Goal: Task Accomplishment & Management: Use online tool/utility

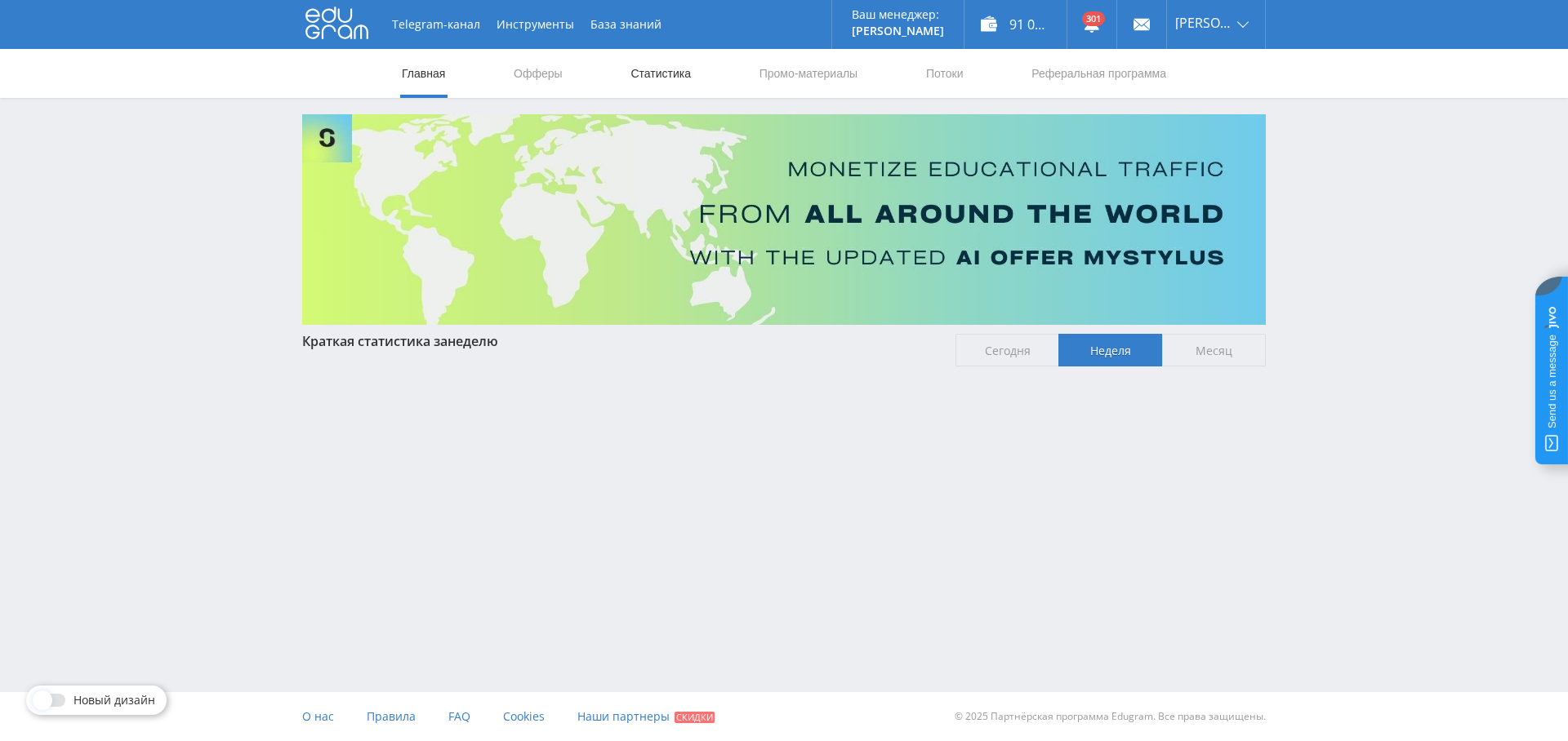
click at [670, 77] on link "Статистика" at bounding box center [660, 74] width 64 height 49
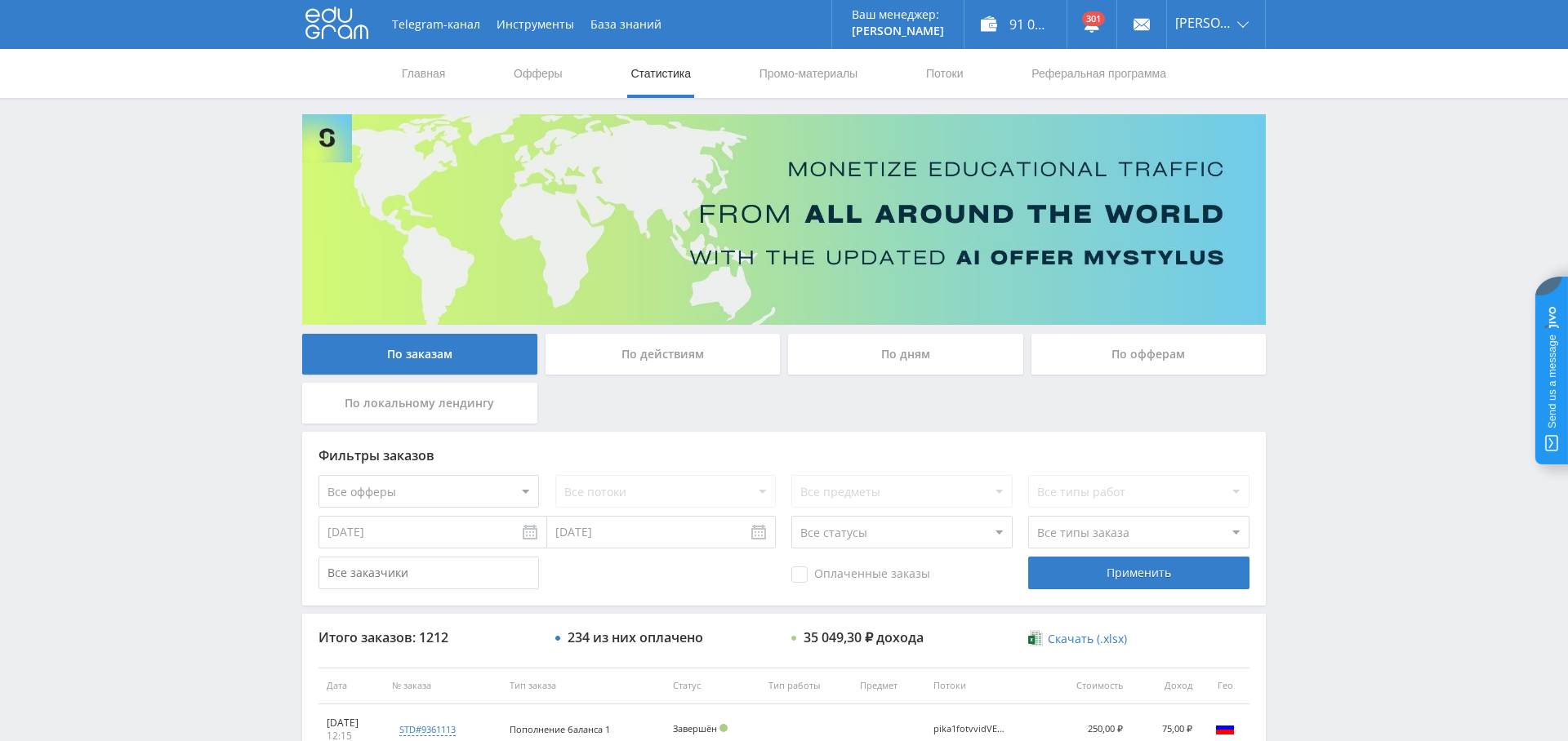
click at [472, 500] on select "Все офферы MyStylus MyStylus - Revshare Кампус AI Studybay Автор24 Studybay Bra…" at bounding box center [428, 491] width 221 height 32
select select "340"
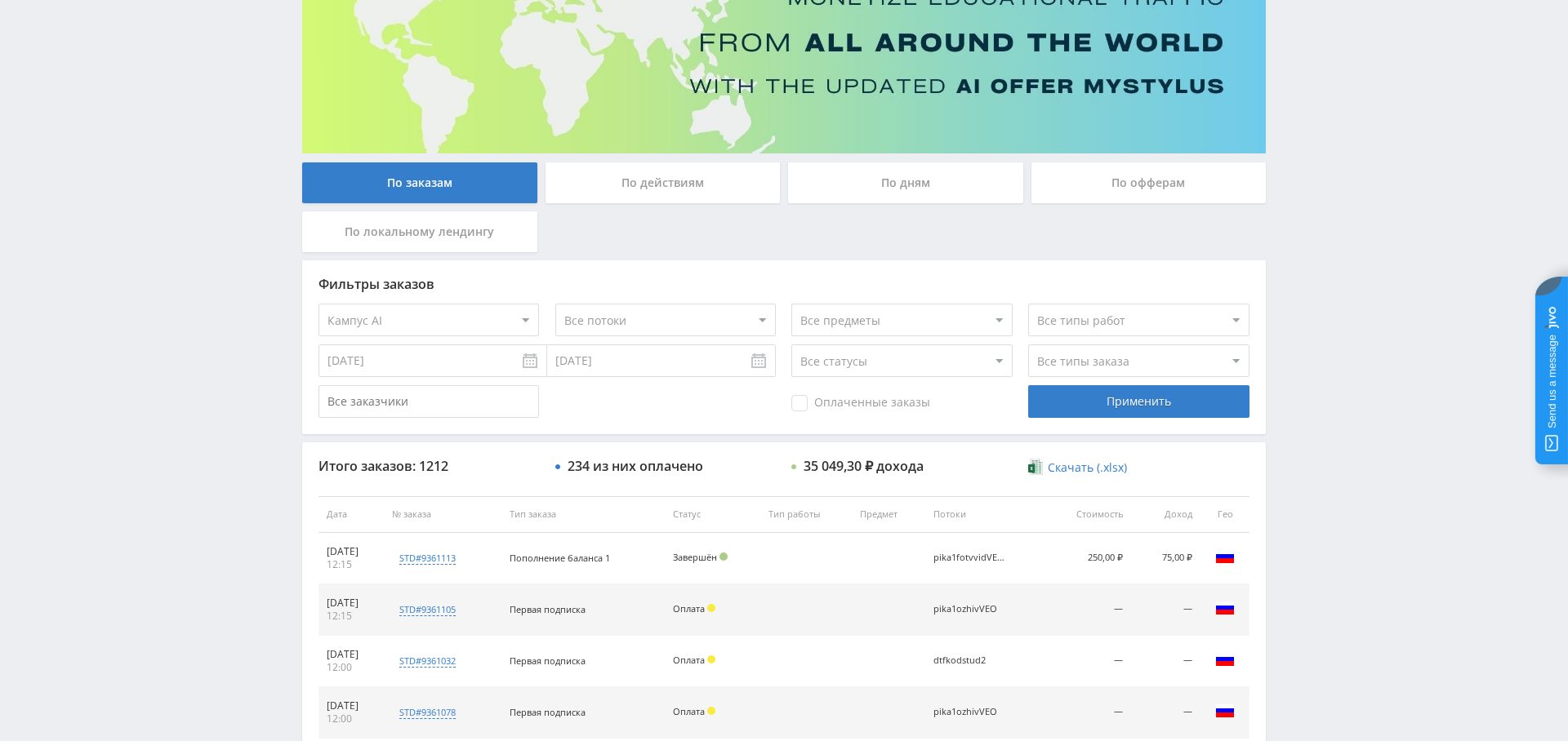
scroll to position [173, 0]
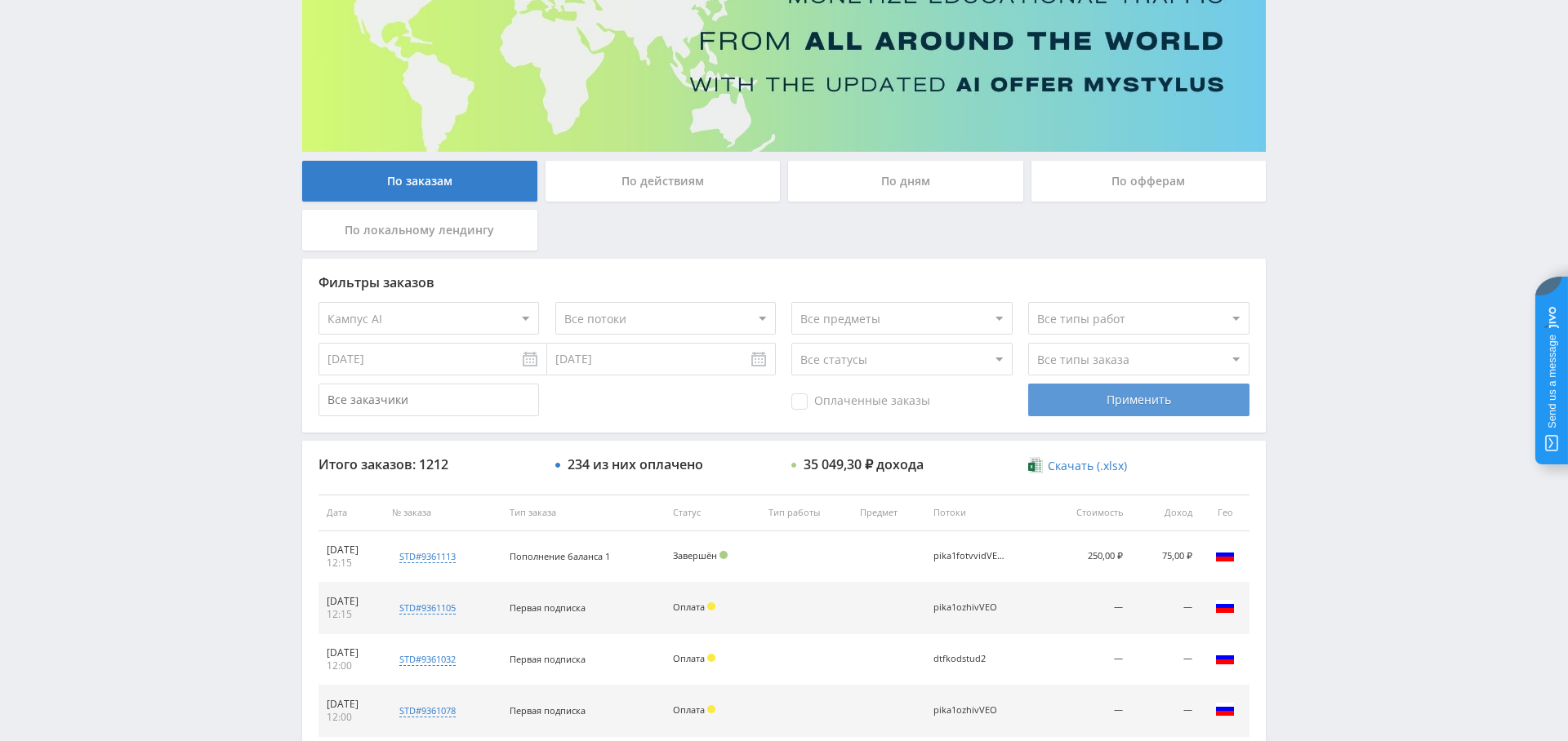
click at [1136, 403] on div "Применить" at bounding box center [1138, 399] width 221 height 32
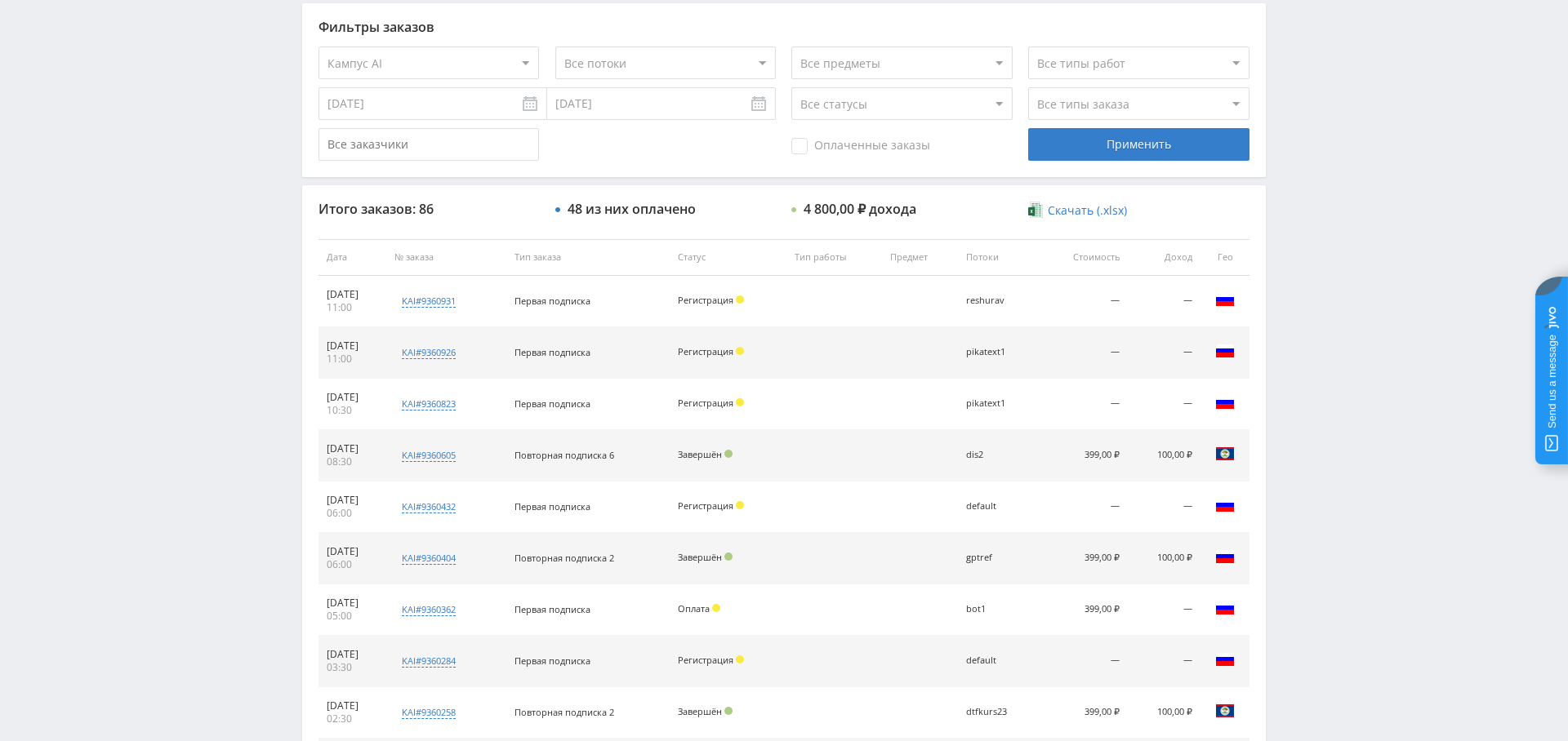
scroll to position [481, 0]
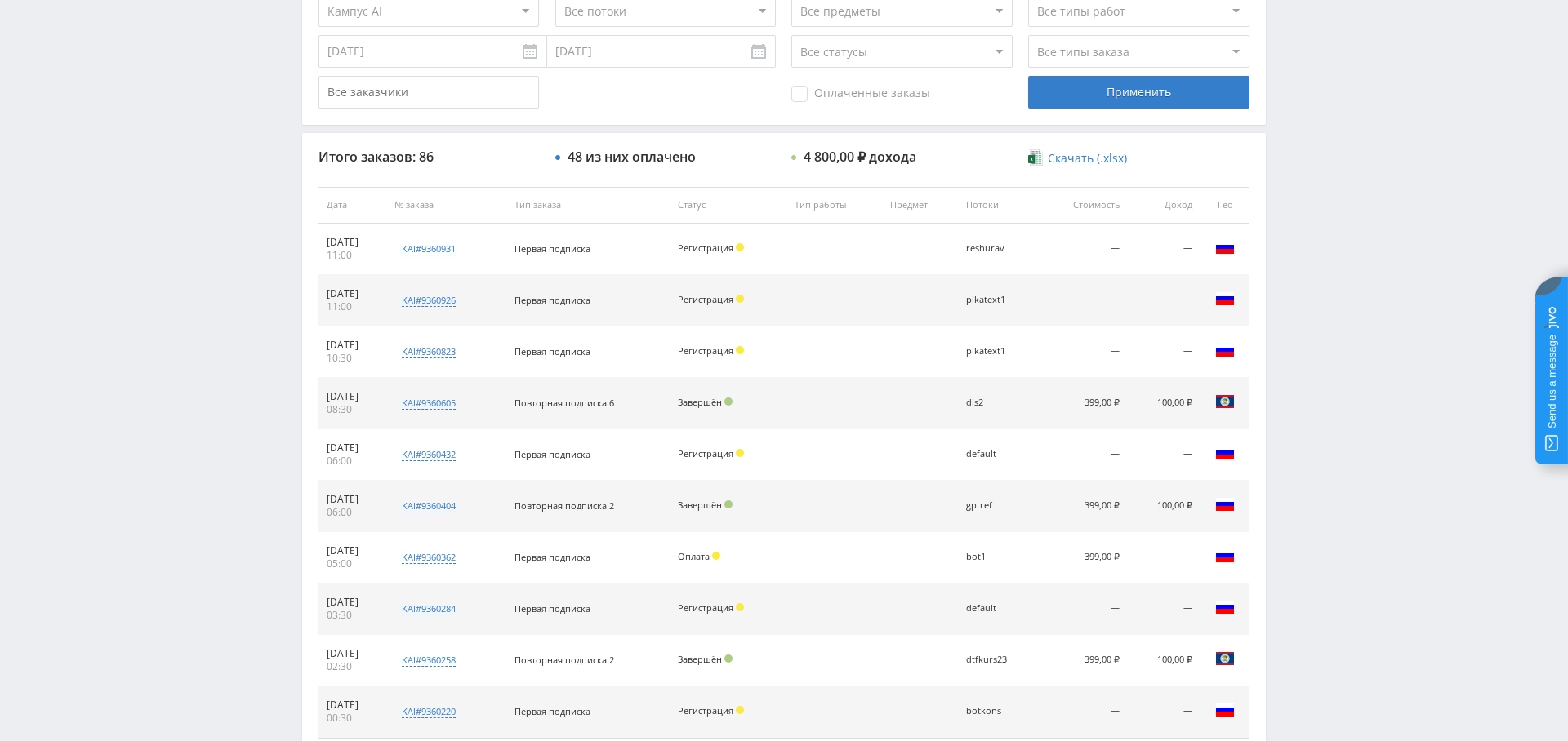
click at [997, 300] on div "pikatext1" at bounding box center [999, 299] width 65 height 11
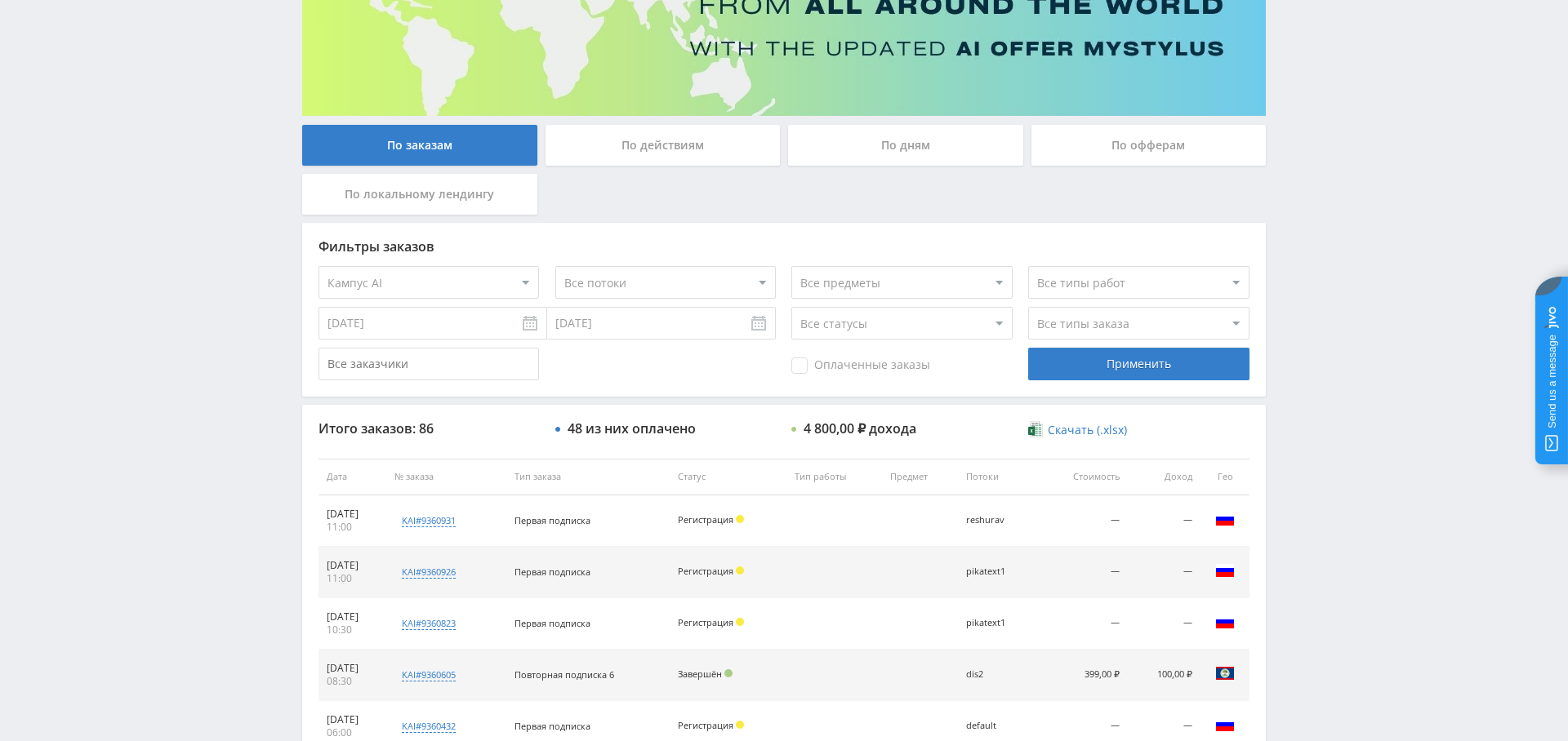
scroll to position [0, 0]
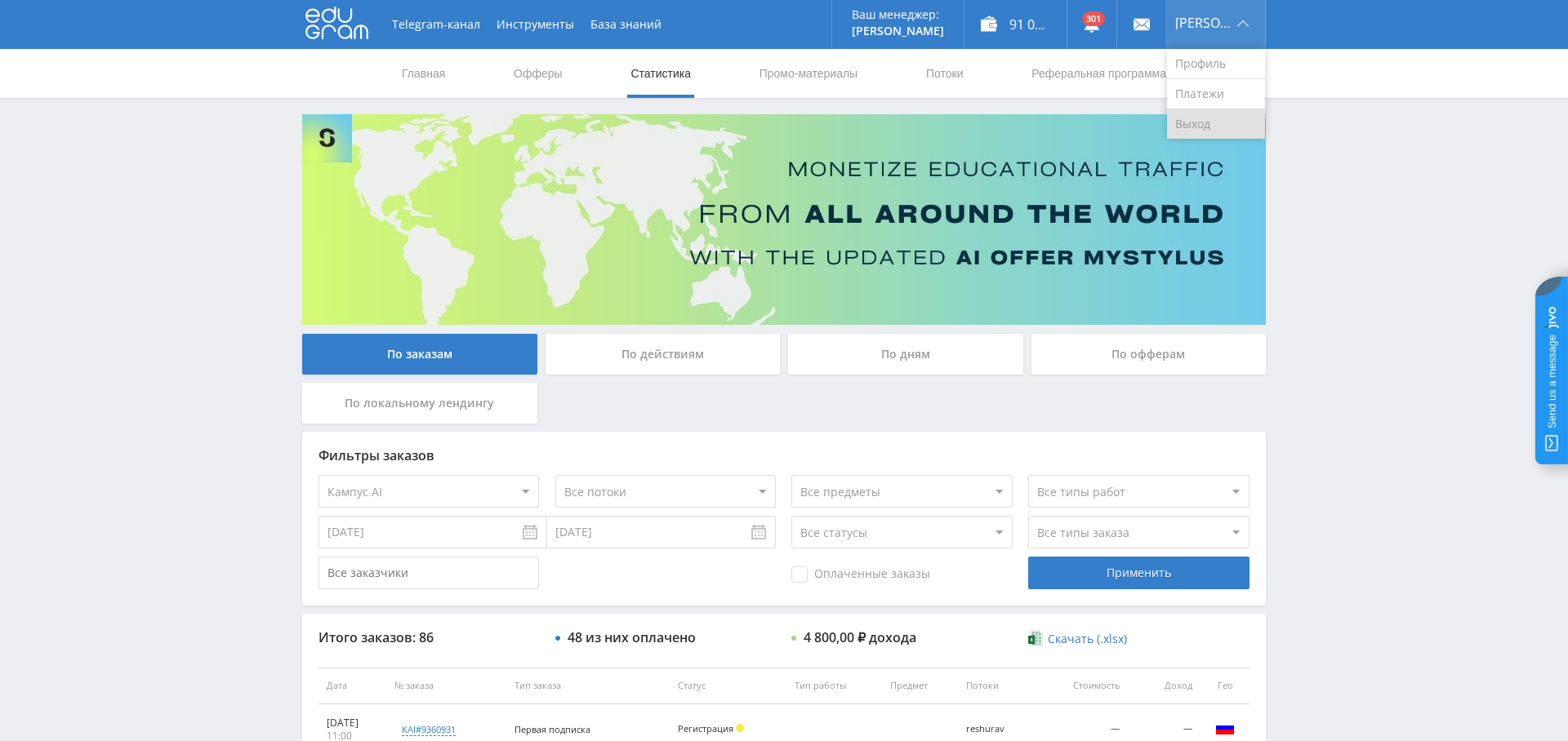
click at [1206, 135] on link "Выход" at bounding box center [1216, 124] width 98 height 29
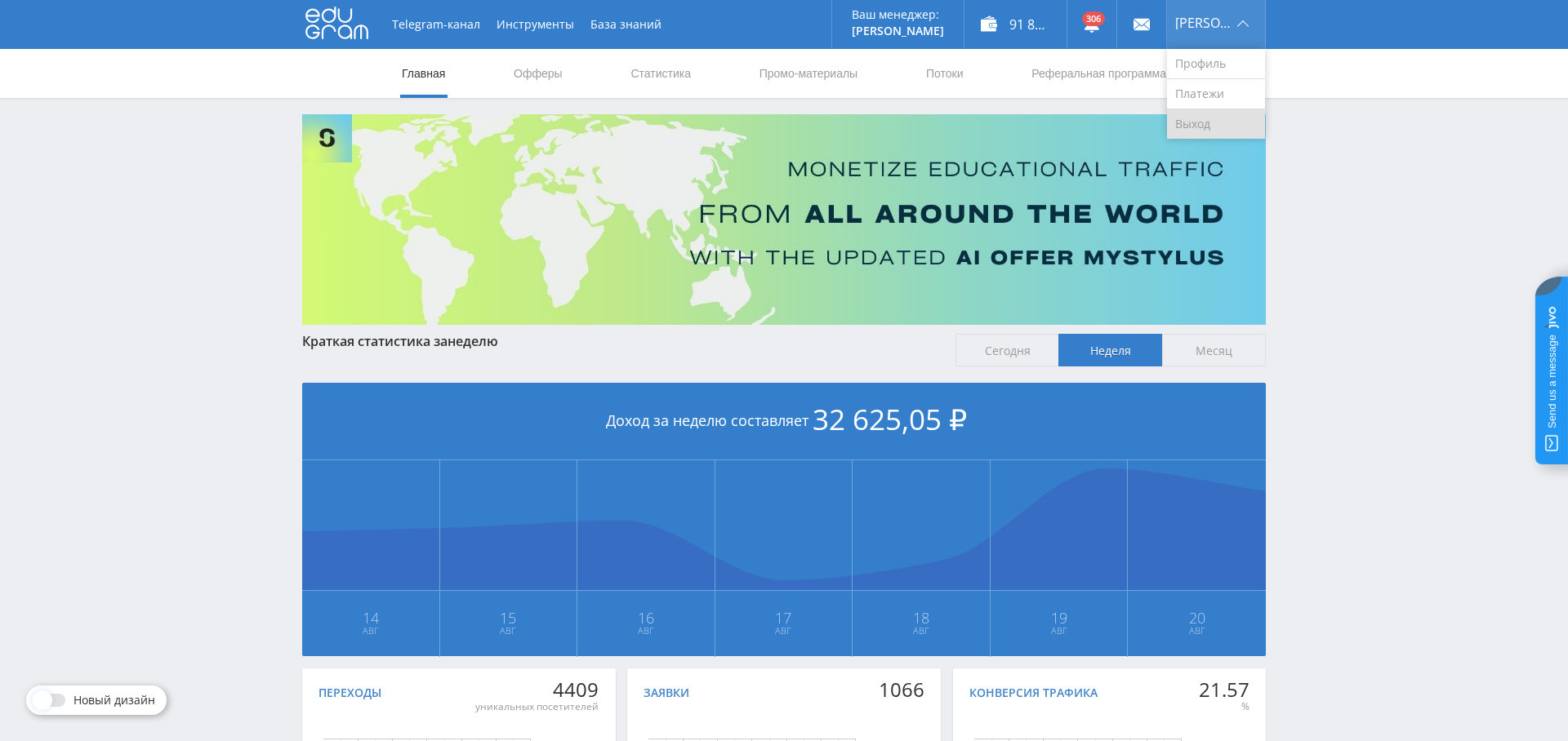
click at [1210, 127] on link "Выход" at bounding box center [1216, 124] width 98 height 29
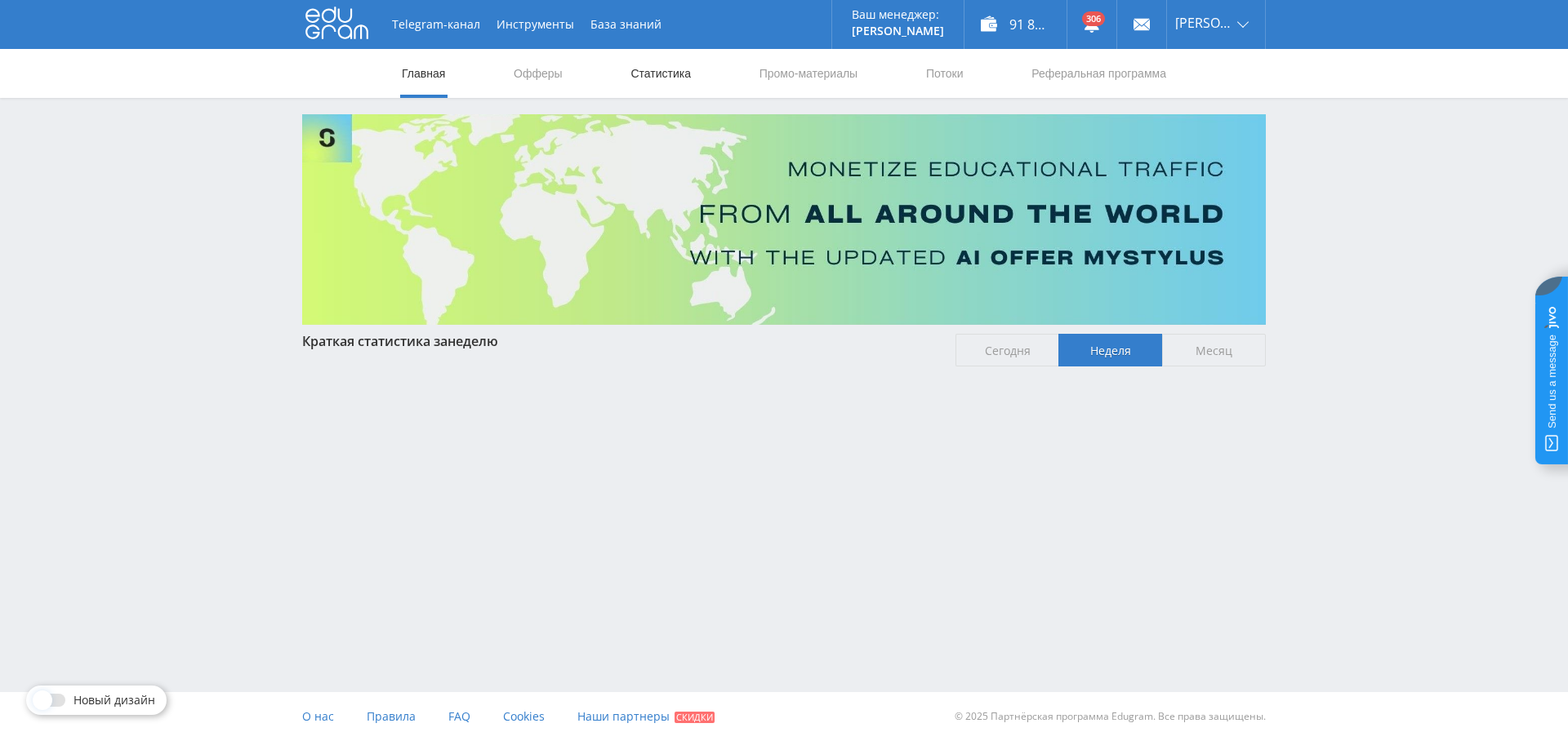
click at [652, 79] on link "Статистика" at bounding box center [660, 74] width 64 height 49
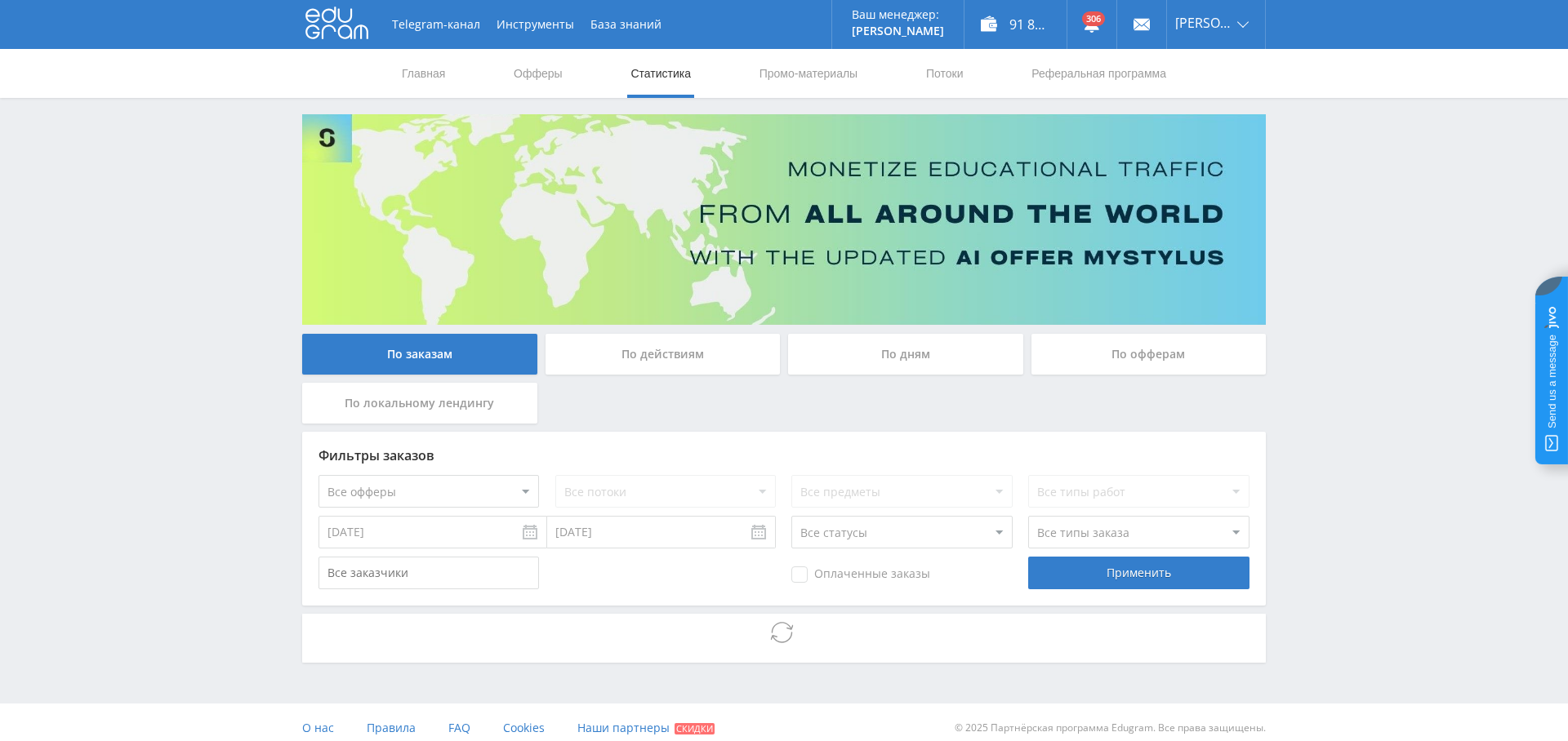
click at [432, 481] on select "Все офферы MyStylus MyStylus - Revshare Кампус AI Studybay Автор24 Studybay Bra…" at bounding box center [428, 491] width 221 height 32
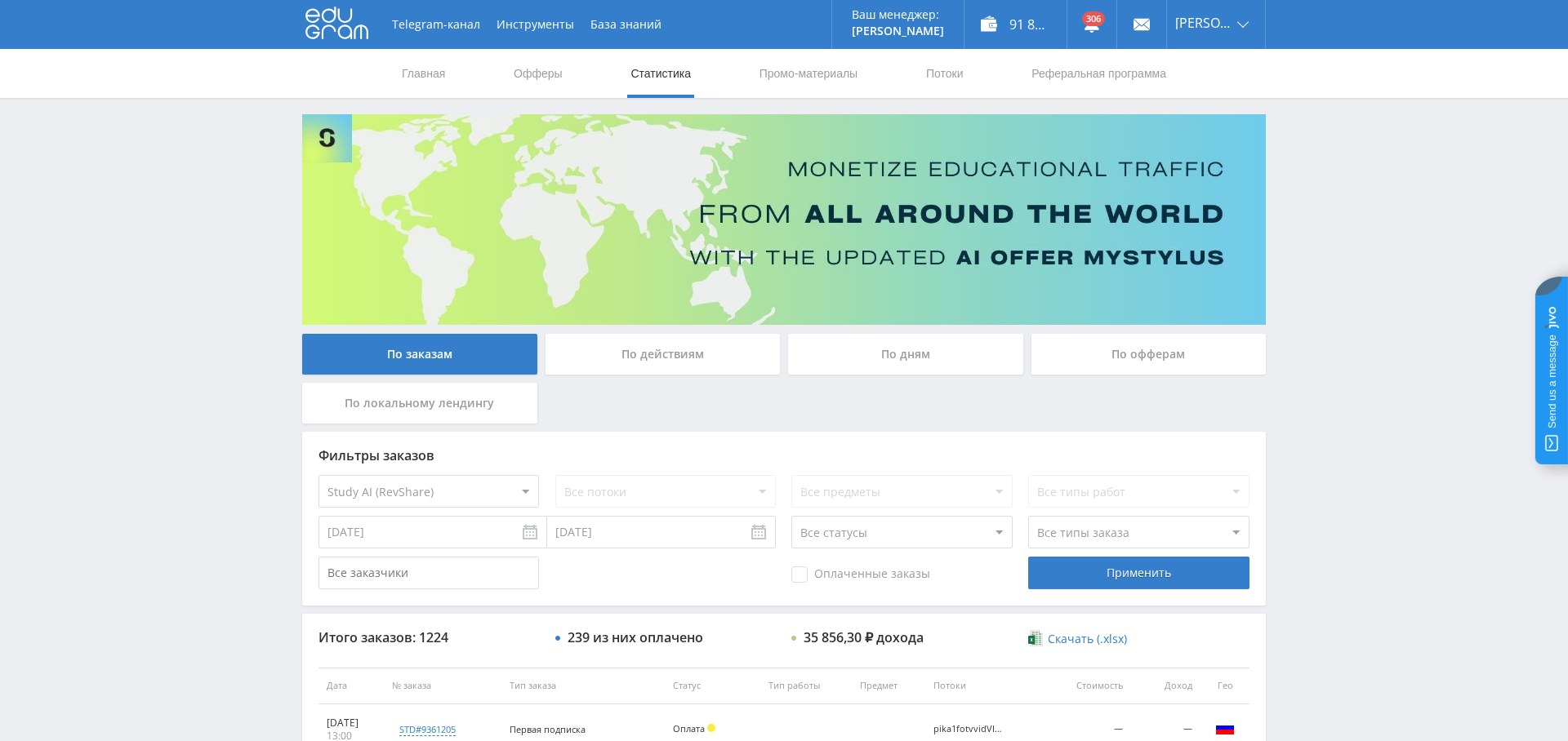
select select "376"
click at [813, 580] on span "Оплаченные заказы" at bounding box center [860, 574] width 138 height 17
click at [0, 0] on input "Оплаченные заказы" at bounding box center [0, 0] width 0 height 0
click at [1132, 581] on div "Применить" at bounding box center [1138, 572] width 221 height 32
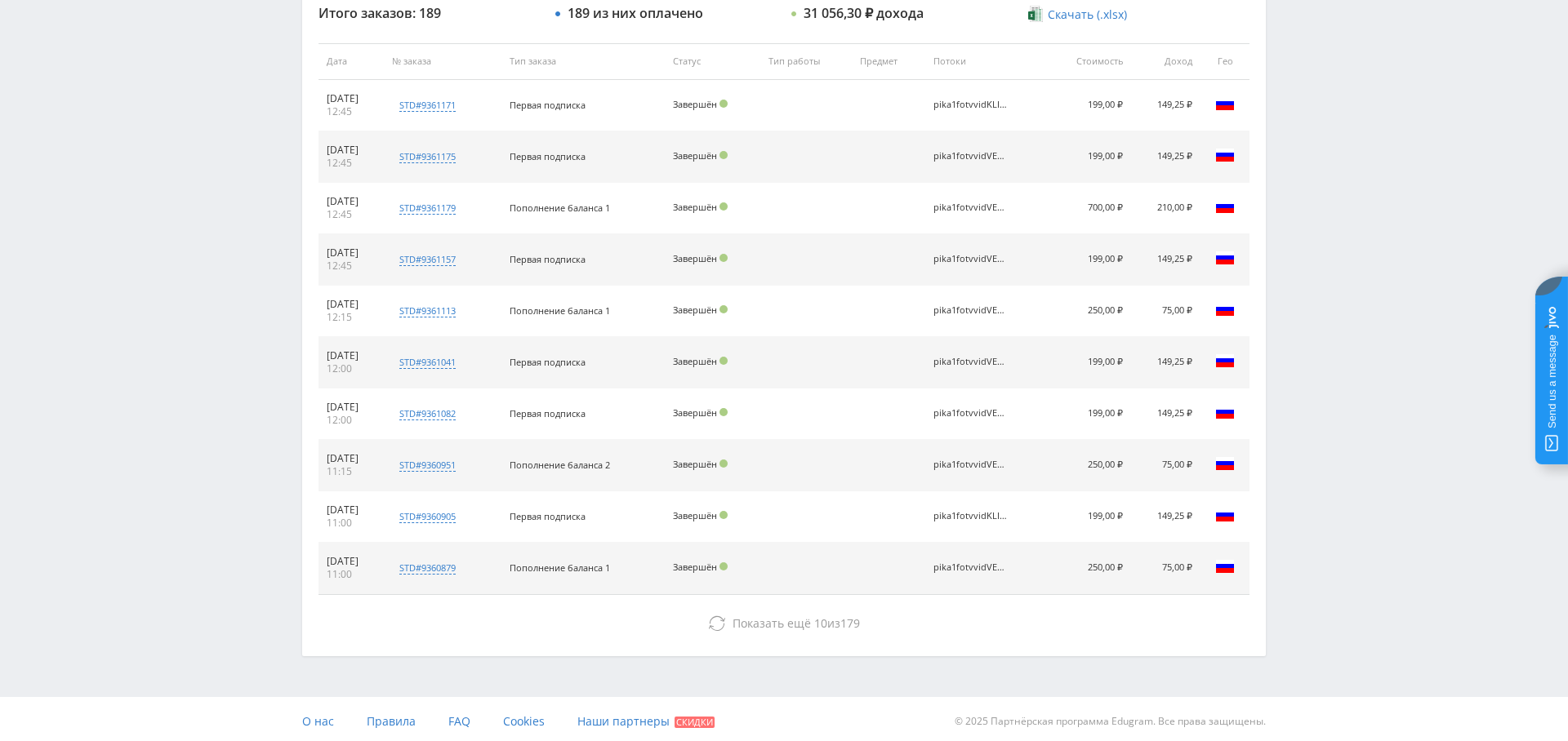
scroll to position [625, 0]
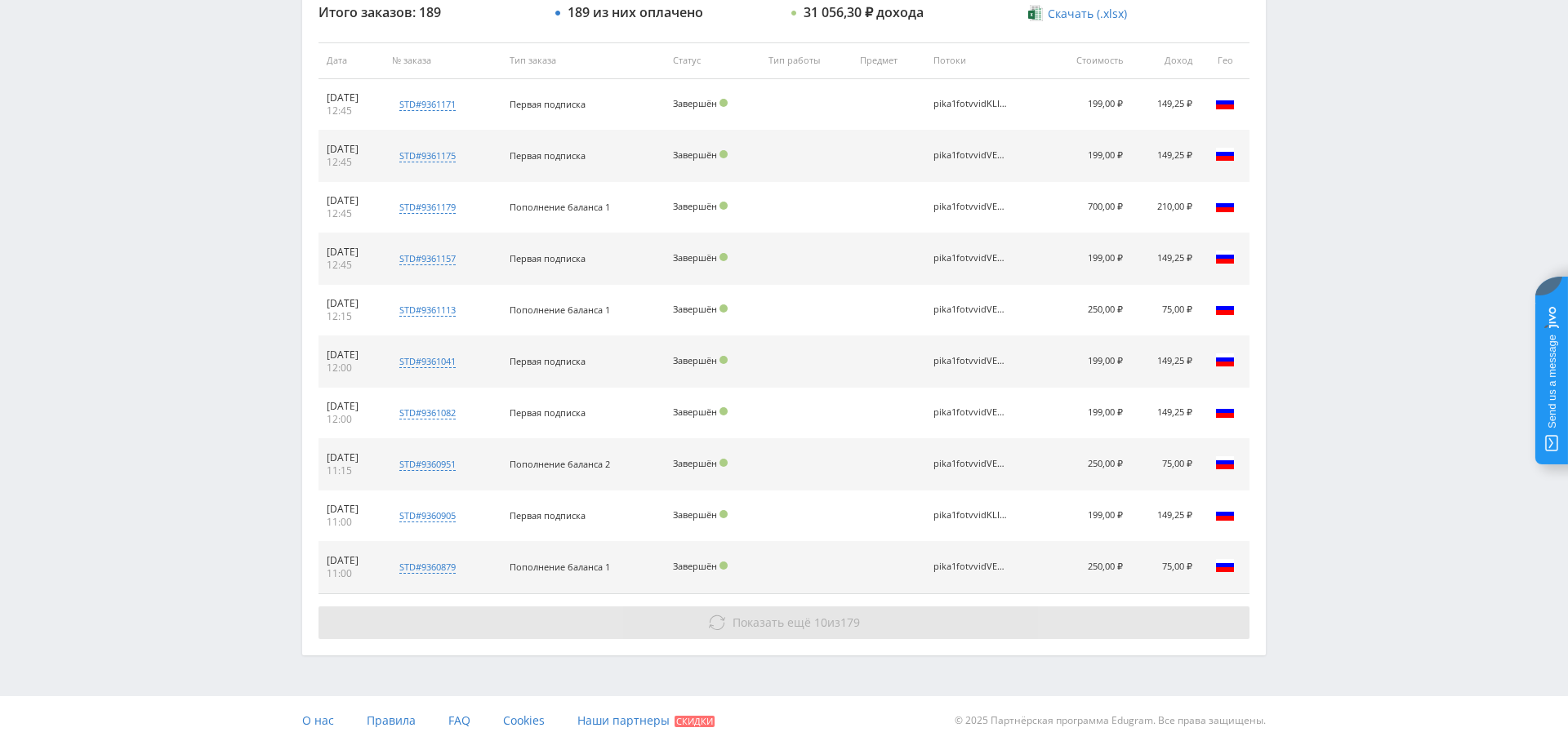
click at [887, 618] on button "Показать ещё 10 из 179" at bounding box center [784, 622] width 931 height 32
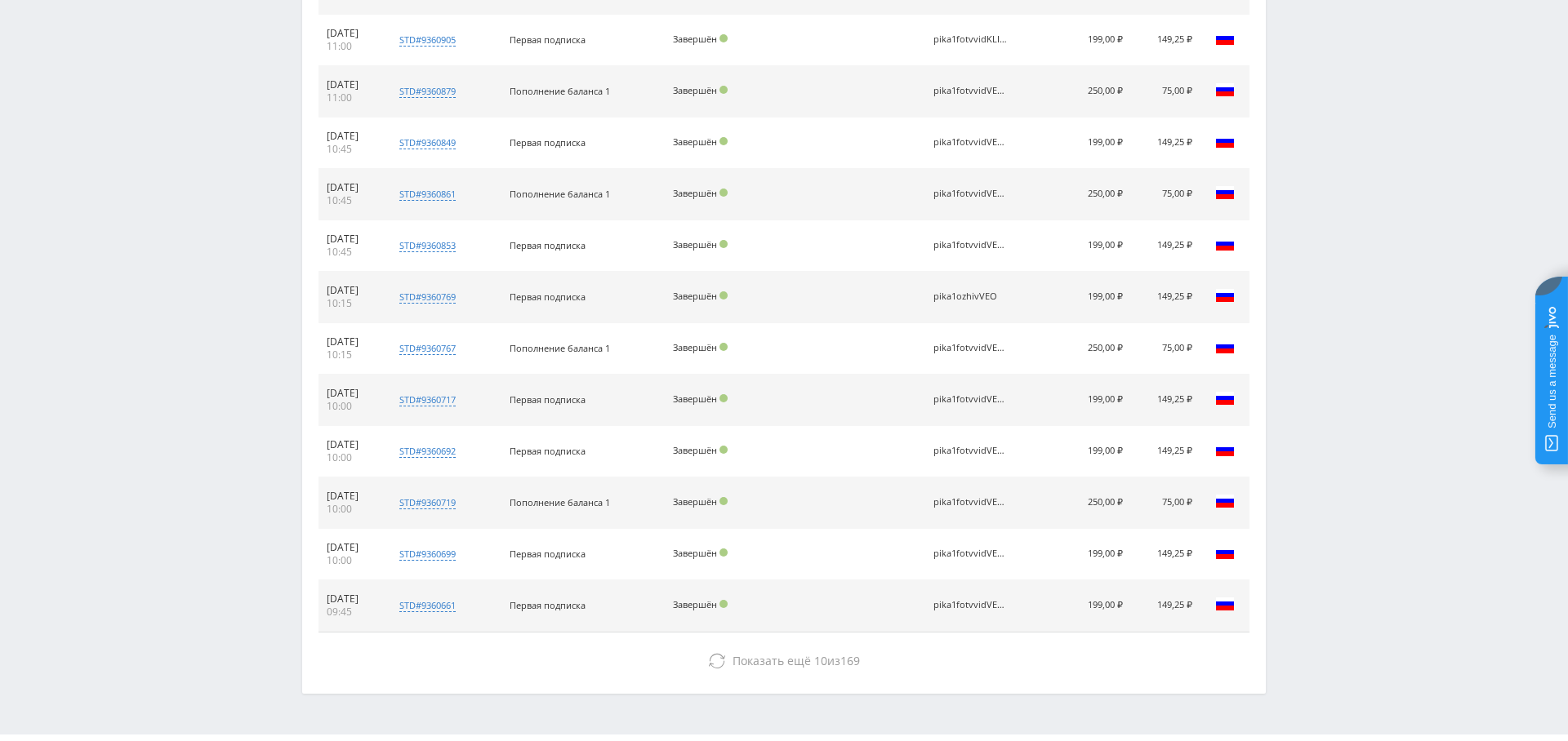
scroll to position [1137, 0]
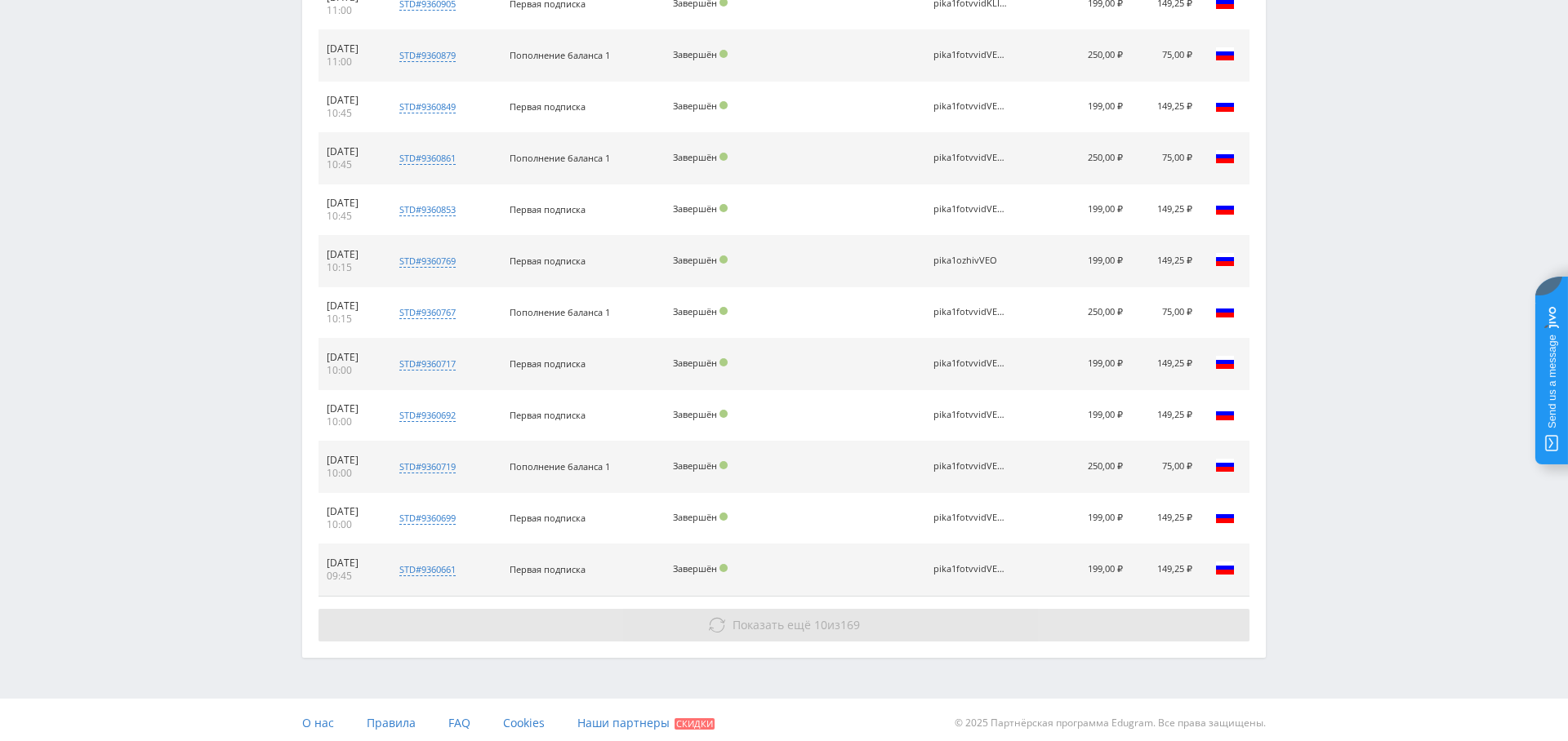
click at [817, 617] on span "10" at bounding box center [820, 625] width 13 height 16
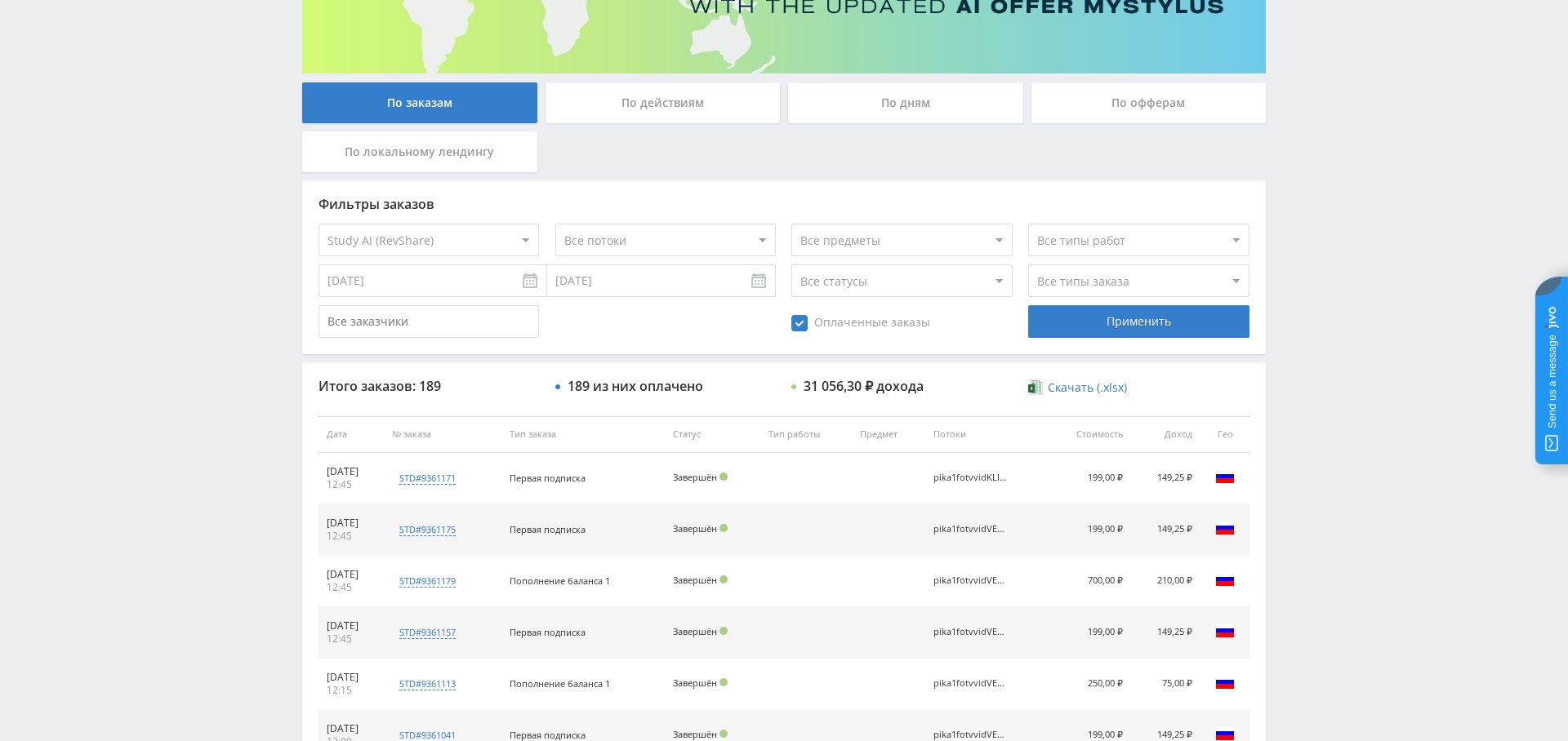
scroll to position [0, 0]
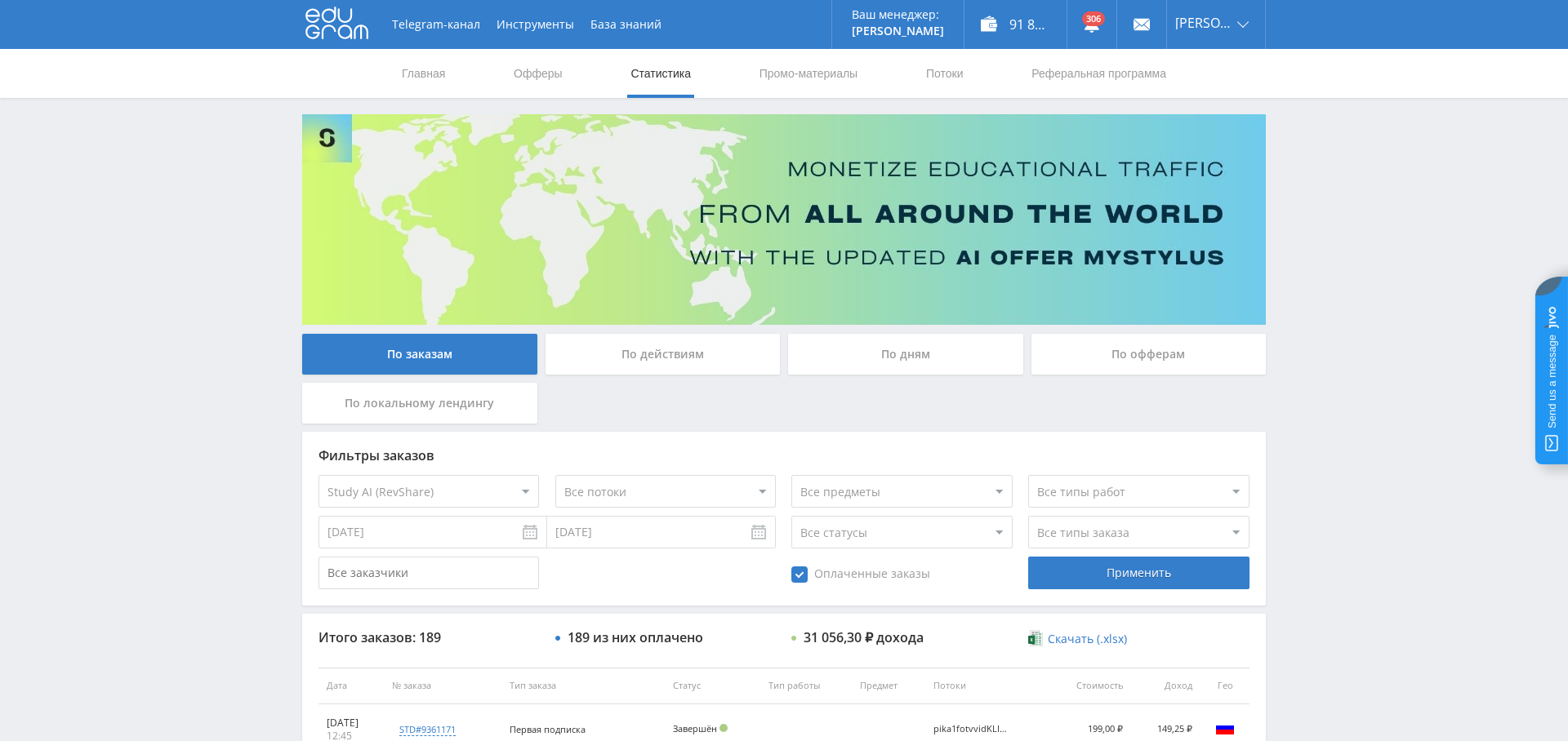
click at [875, 362] on div "По дням" at bounding box center [906, 354] width 236 height 41
click at [0, 0] on input "По дням" at bounding box center [0, 0] width 0 height 0
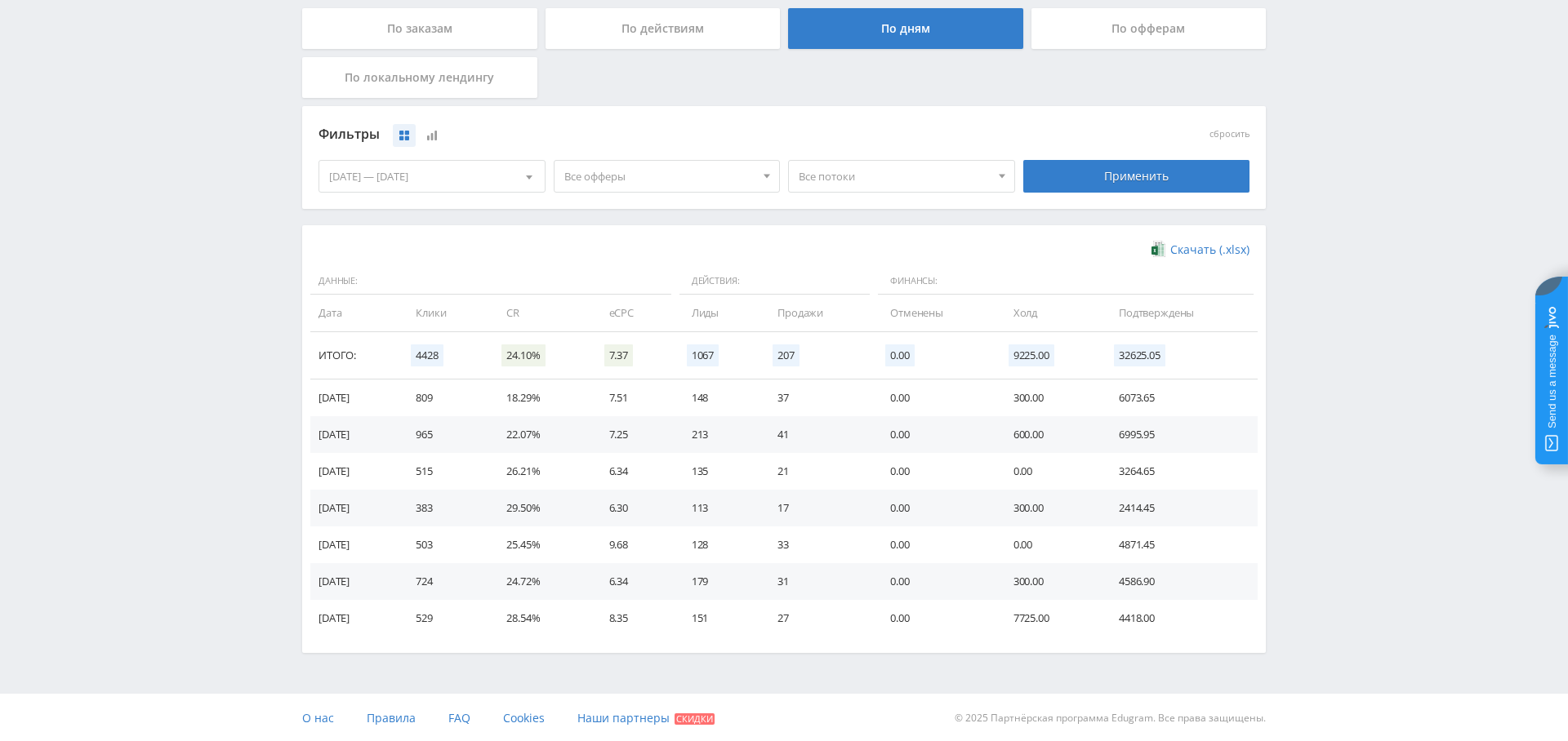
scroll to position [141, 0]
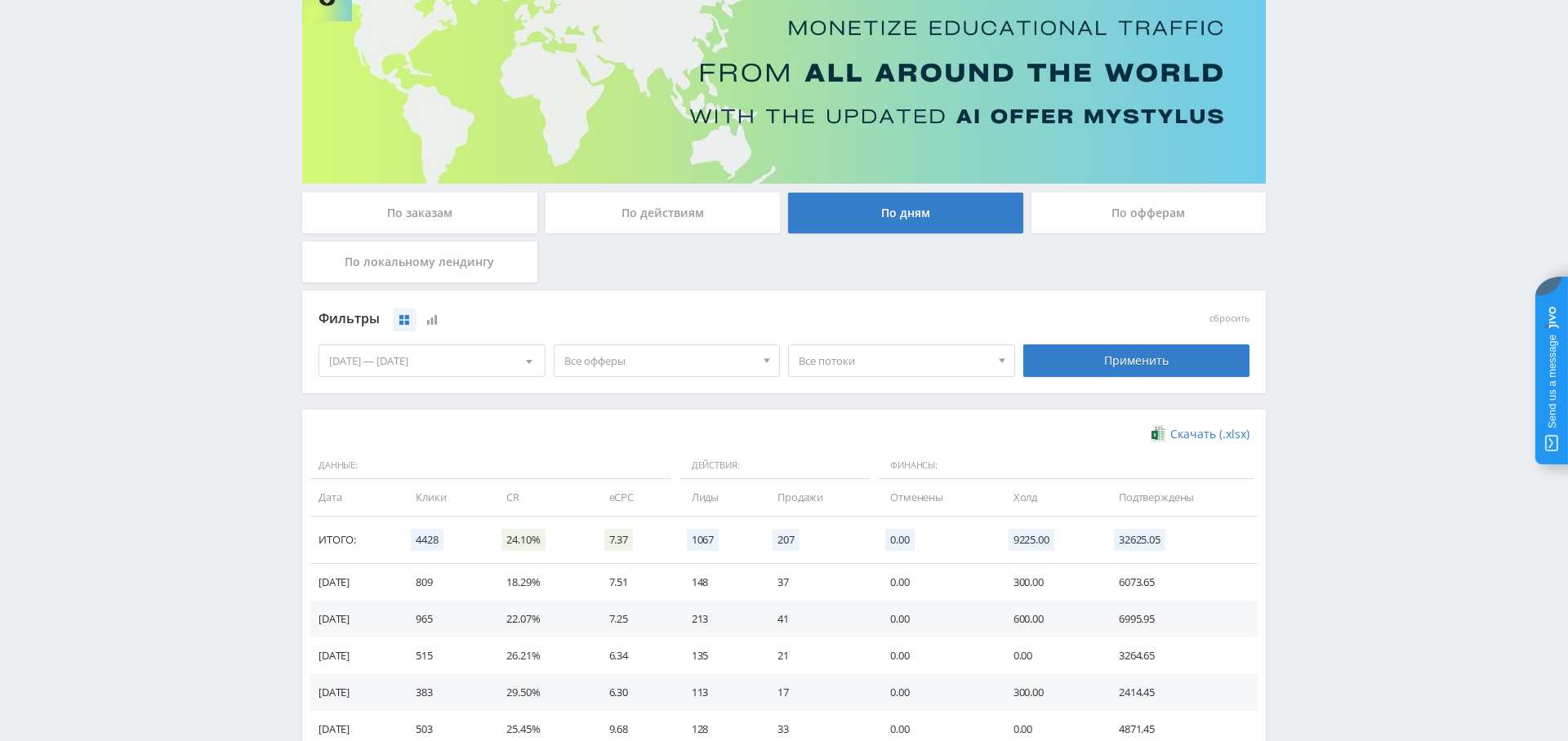
click at [627, 366] on span "Все офферы" at bounding box center [660, 361] width 191 height 31
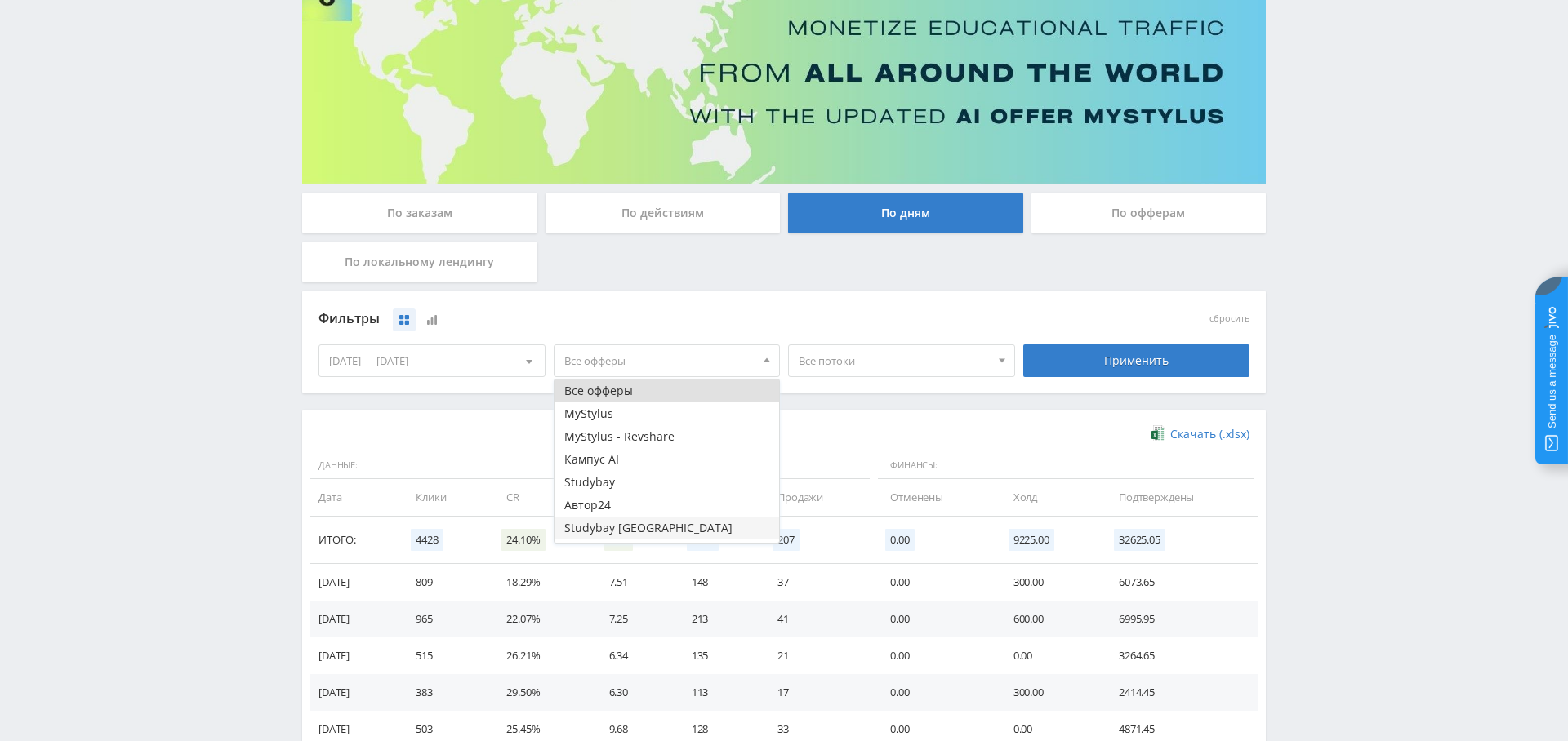
scroll to position [20, 0]
click at [622, 532] on button "Study AI (RevShare)" at bounding box center [668, 531] width 226 height 23
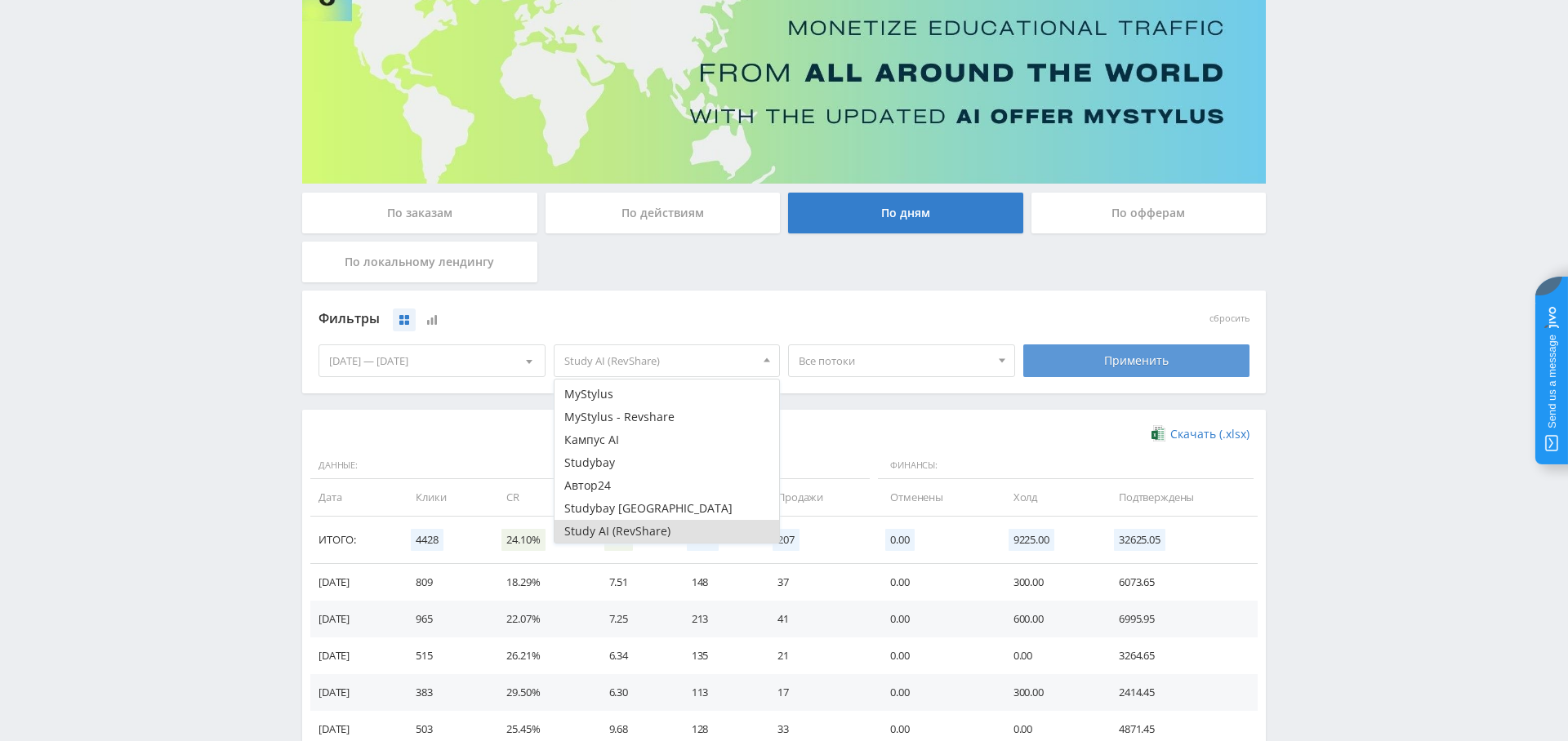
click at [1153, 358] on div "Применить" at bounding box center [1136, 360] width 227 height 32
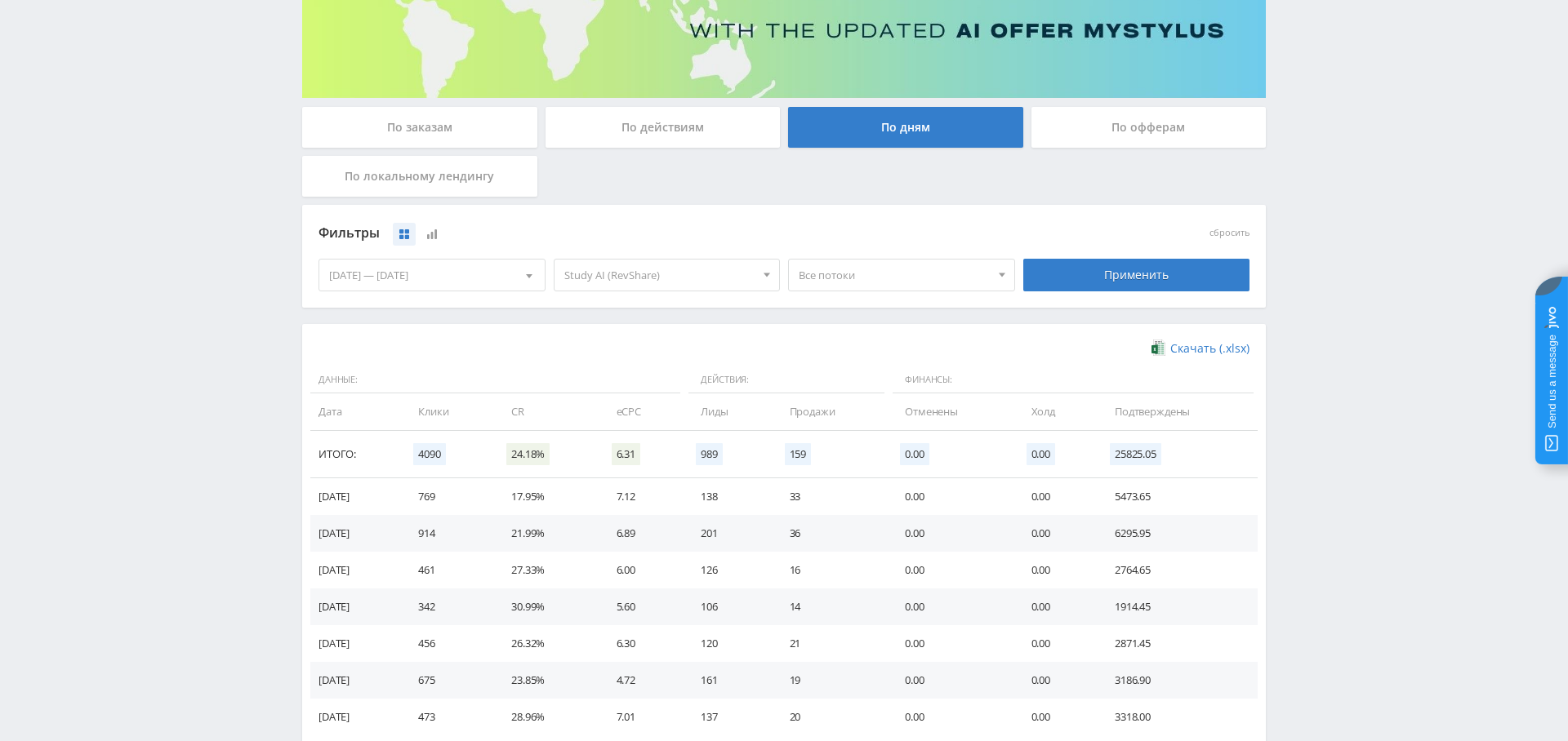
scroll to position [310, 0]
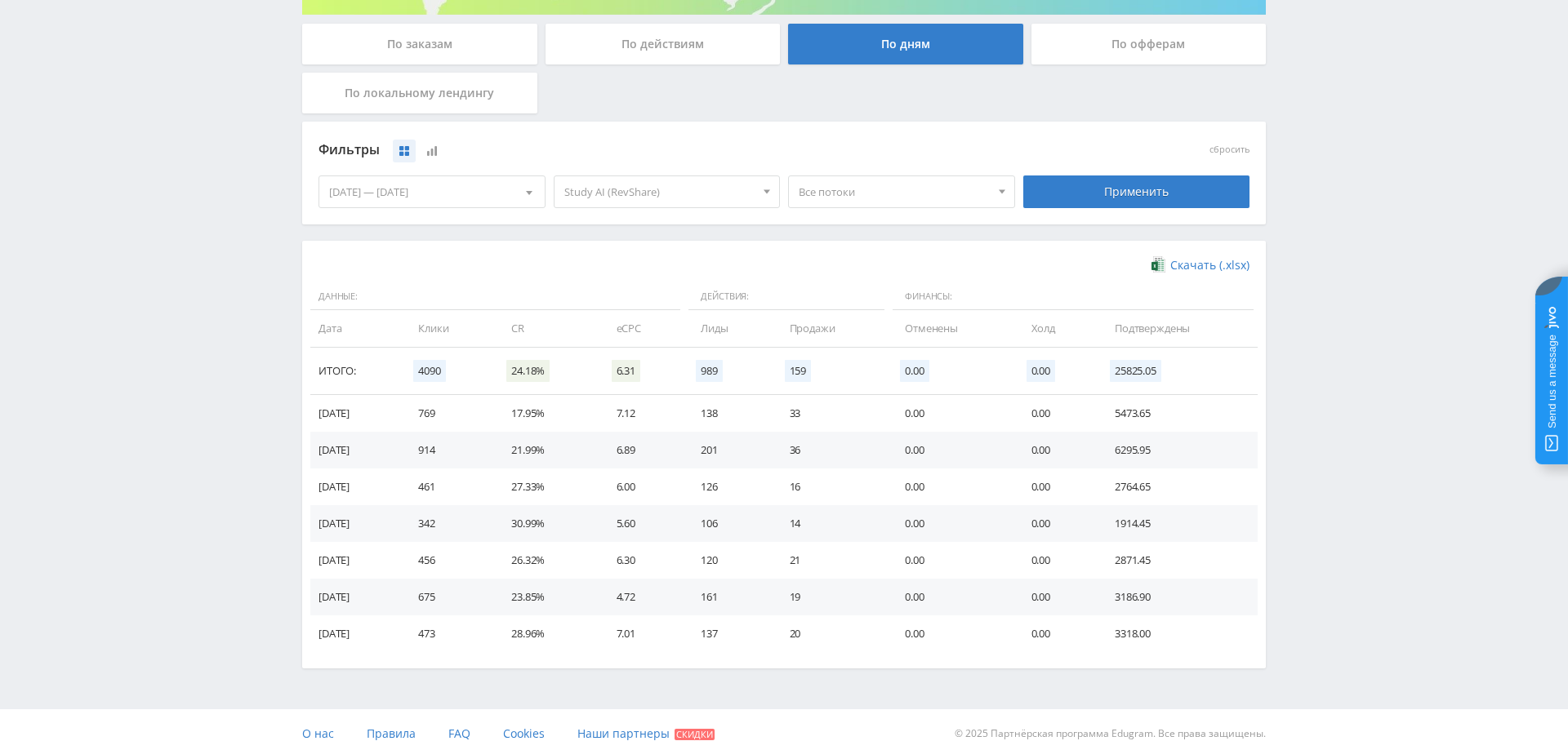
click at [444, 41] on div "По заказам" at bounding box center [420, 44] width 236 height 41
click at [0, 0] on input "По заказам" at bounding box center [0, 0] width 0 height 0
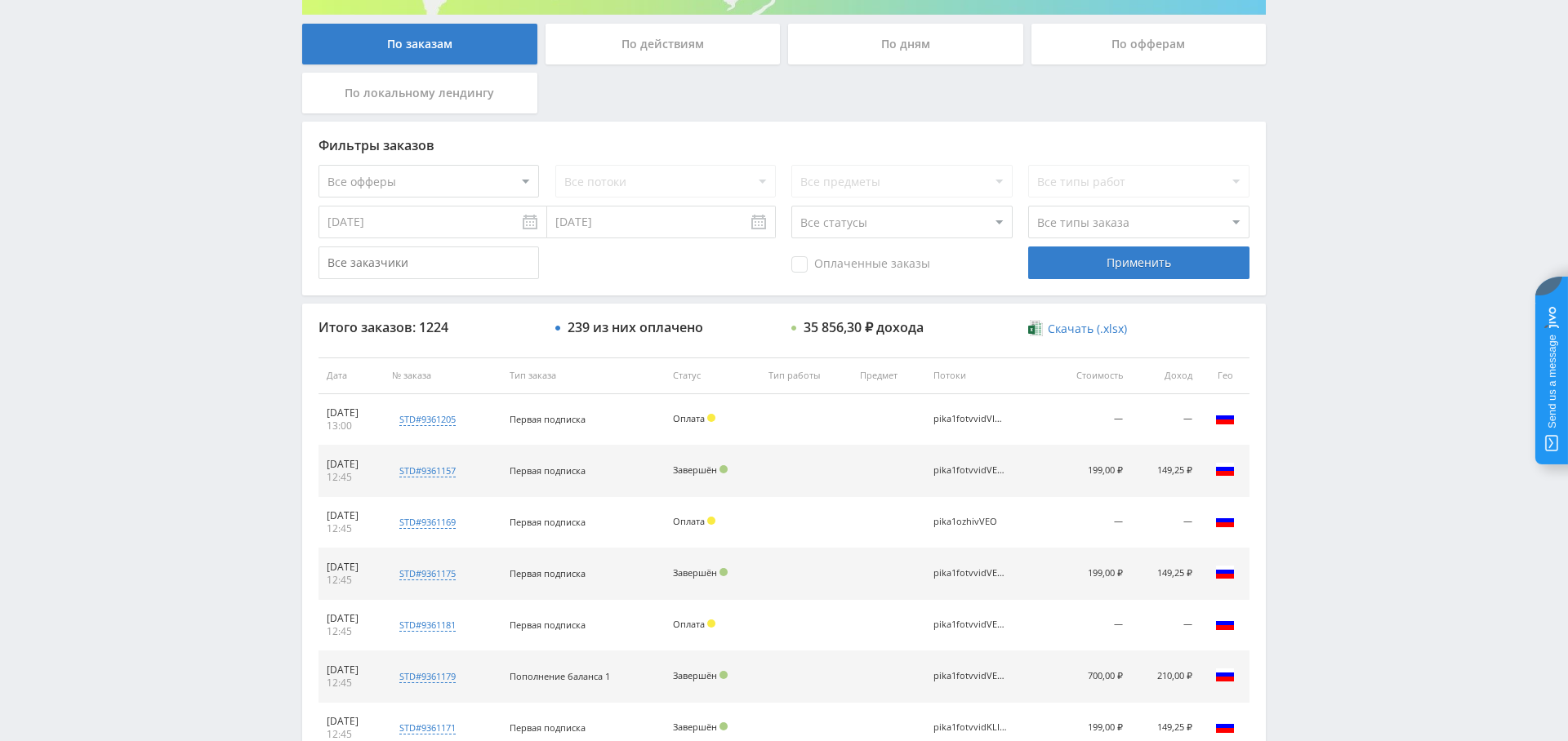
click at [466, 175] on select "Все офферы MyStylus MyStylus - Revshare Кампус AI Studybay Автор24 Studybay Bra…" at bounding box center [428, 181] width 221 height 32
select select "376"
click at [812, 269] on span "Оплаченные заказы" at bounding box center [860, 264] width 138 height 17
click at [0, 0] on input "Оплаченные заказы" at bounding box center [0, 0] width 0 height 0
click at [1112, 227] on select "Все типы заказа Ребилл Новый заказ" at bounding box center [1138, 222] width 221 height 32
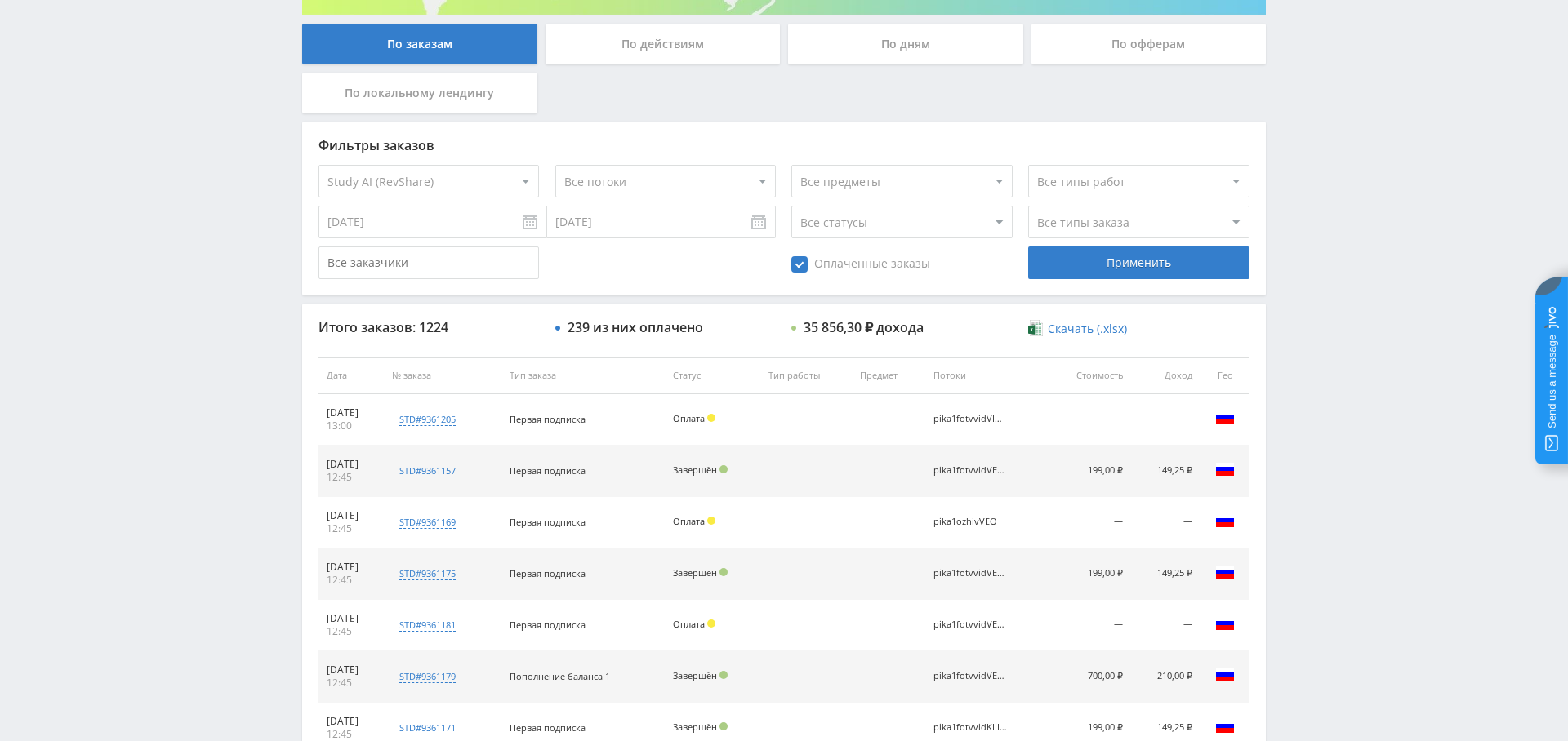
select select "2"
click at [1028, 206] on select "Все типы заказа Ребилл Новый заказ" at bounding box center [1138, 222] width 221 height 32
click at [1113, 269] on div "Применить" at bounding box center [1138, 262] width 221 height 32
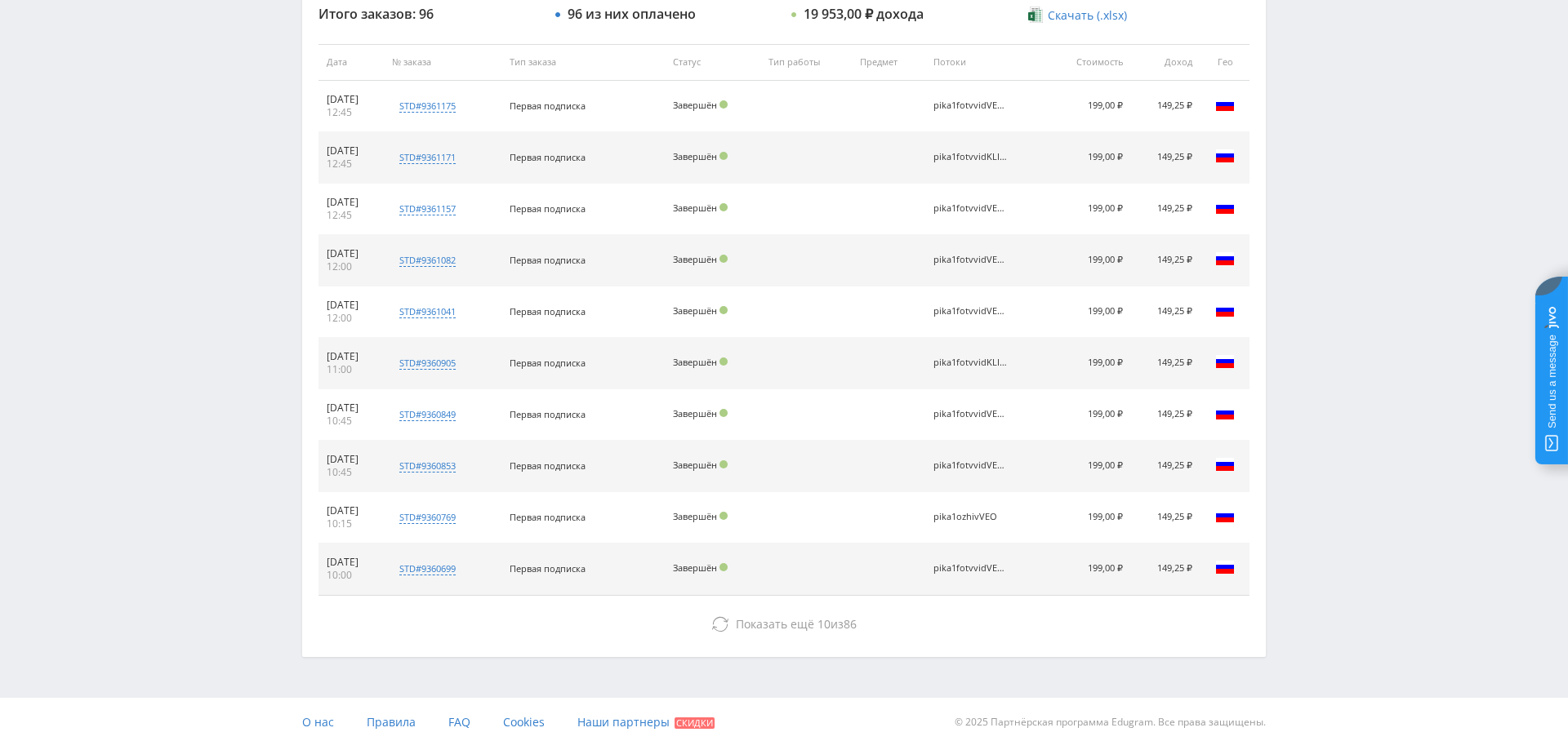
scroll to position [546, 0]
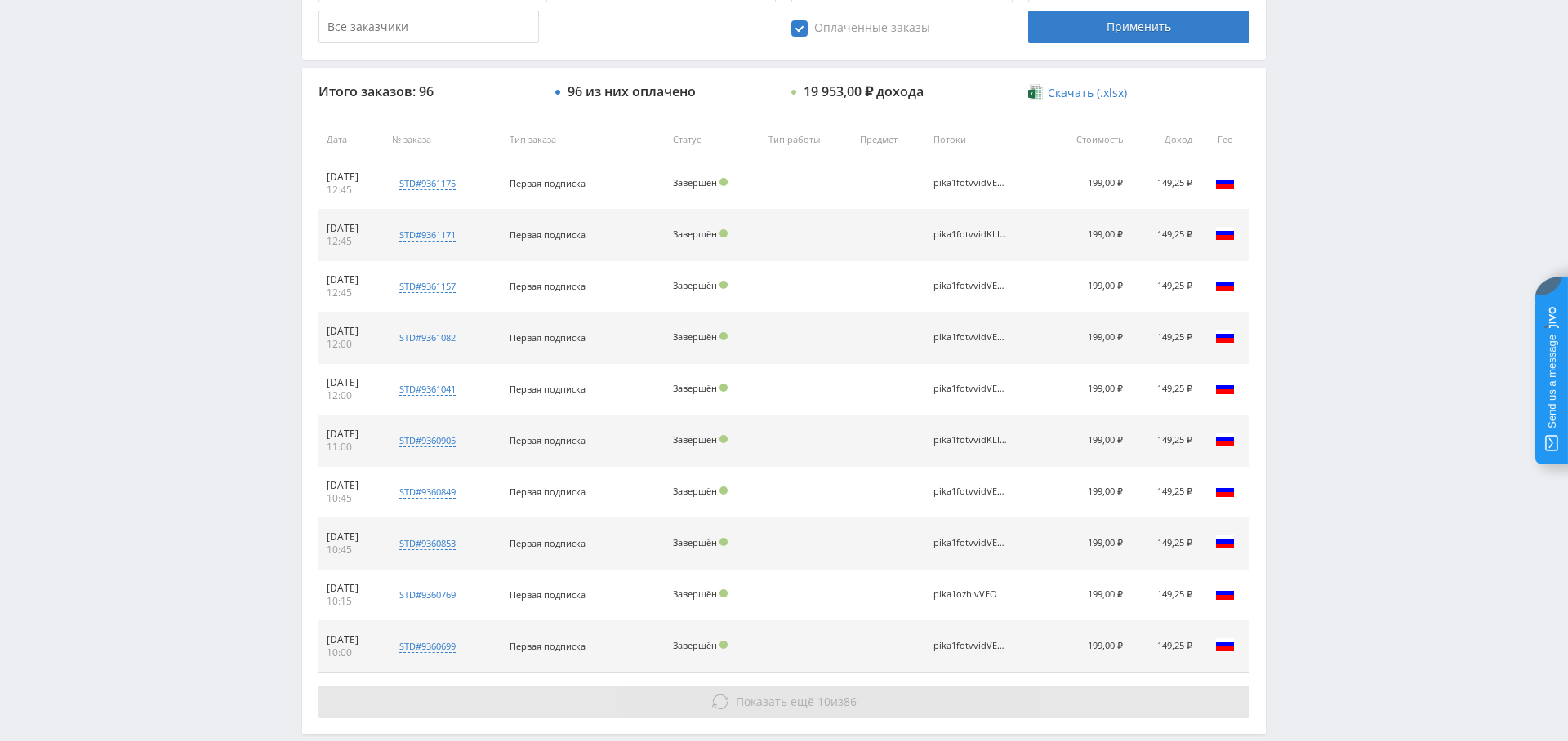
click at [756, 702] on span "Показать ещё" at bounding box center [775, 702] width 79 height 16
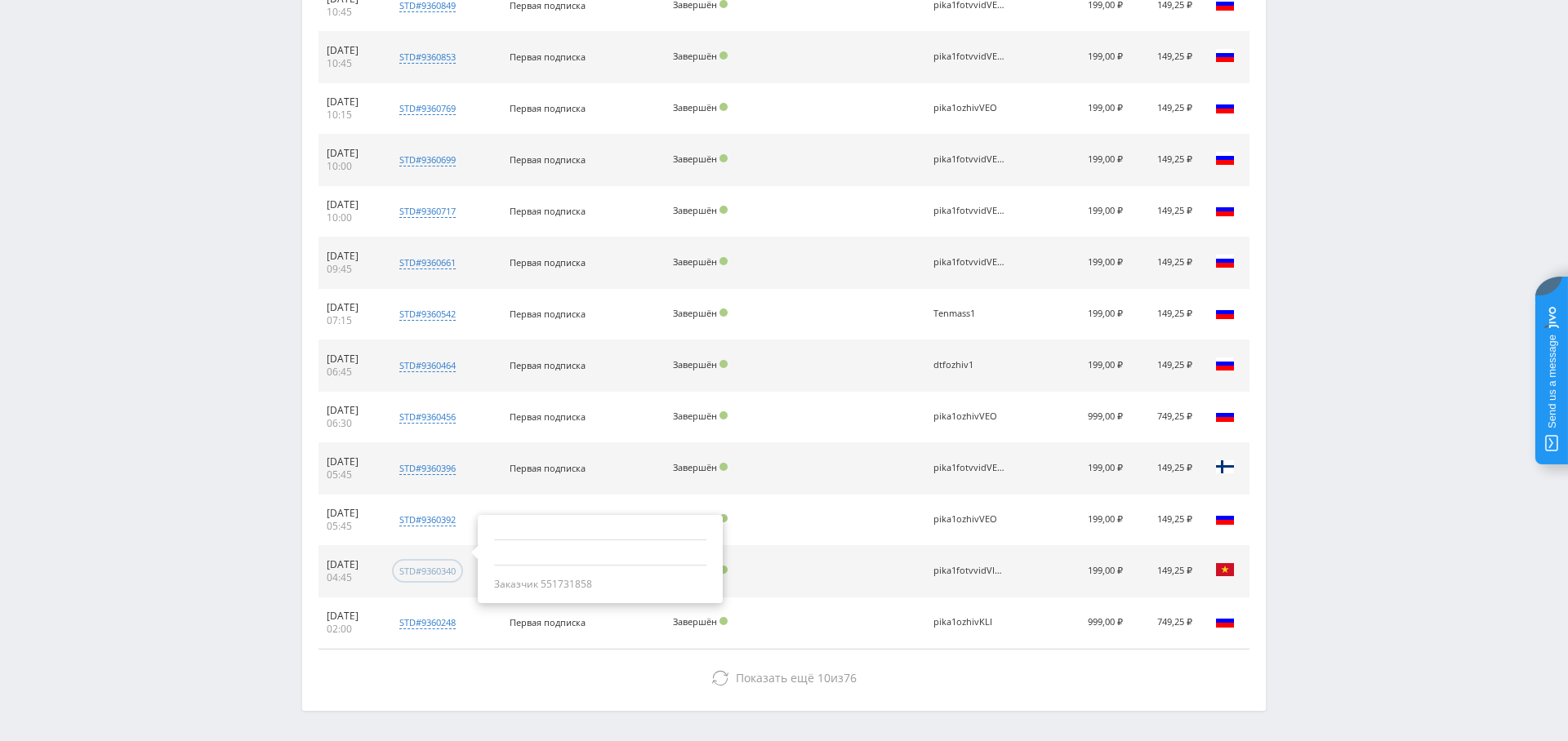
scroll to position [1042, 0]
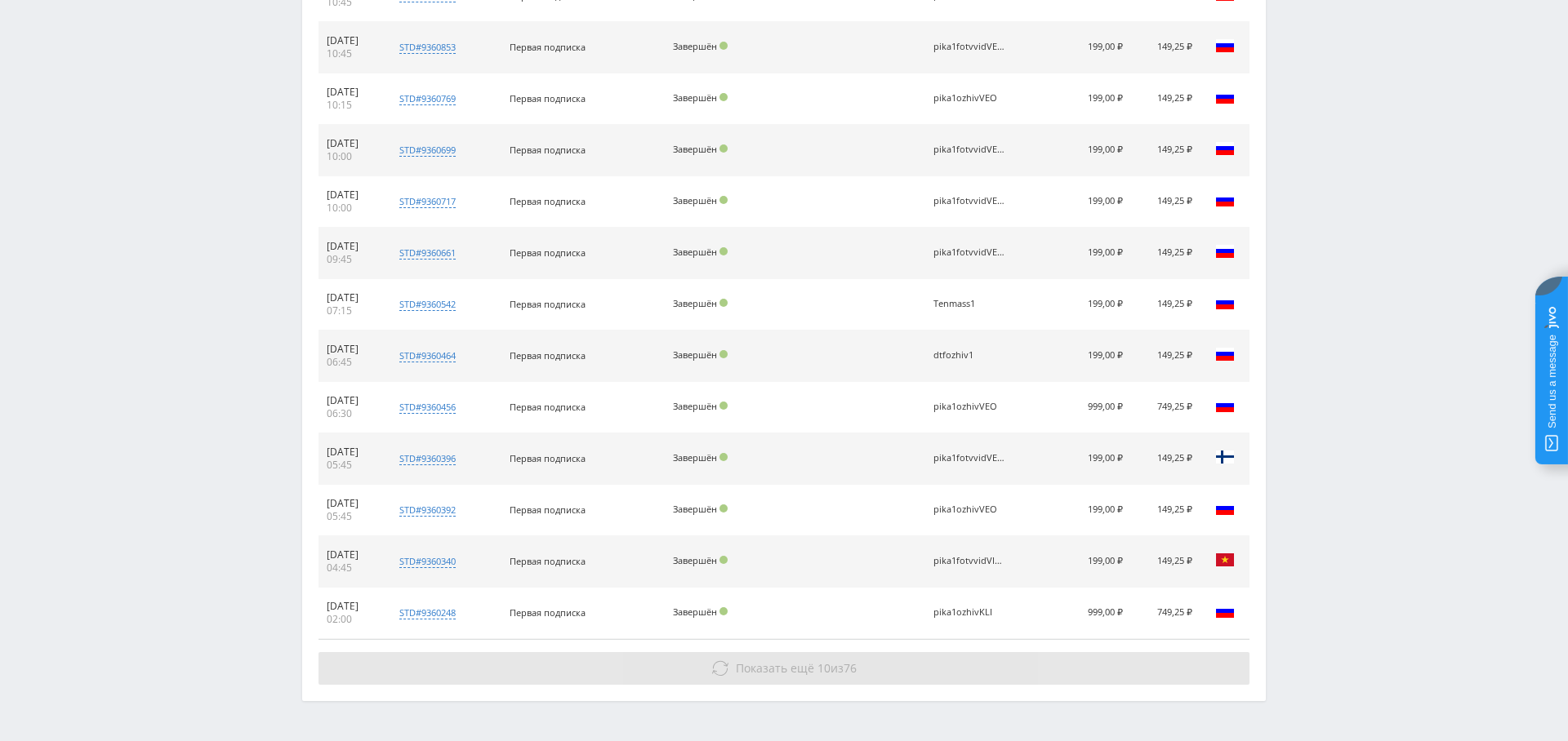
click at [796, 652] on button "Показать ещё 10 из 76" at bounding box center [784, 667] width 931 height 32
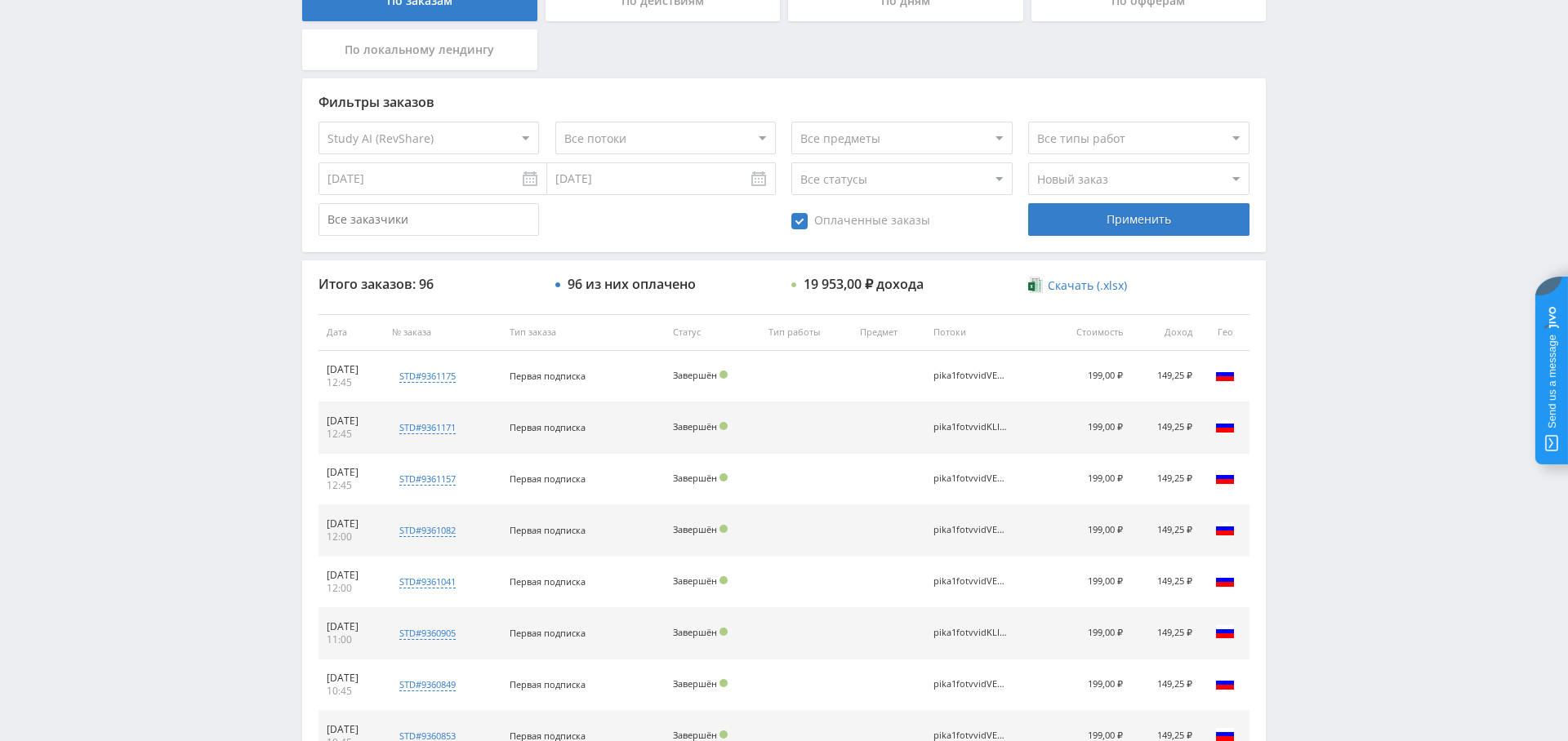
scroll to position [0, 0]
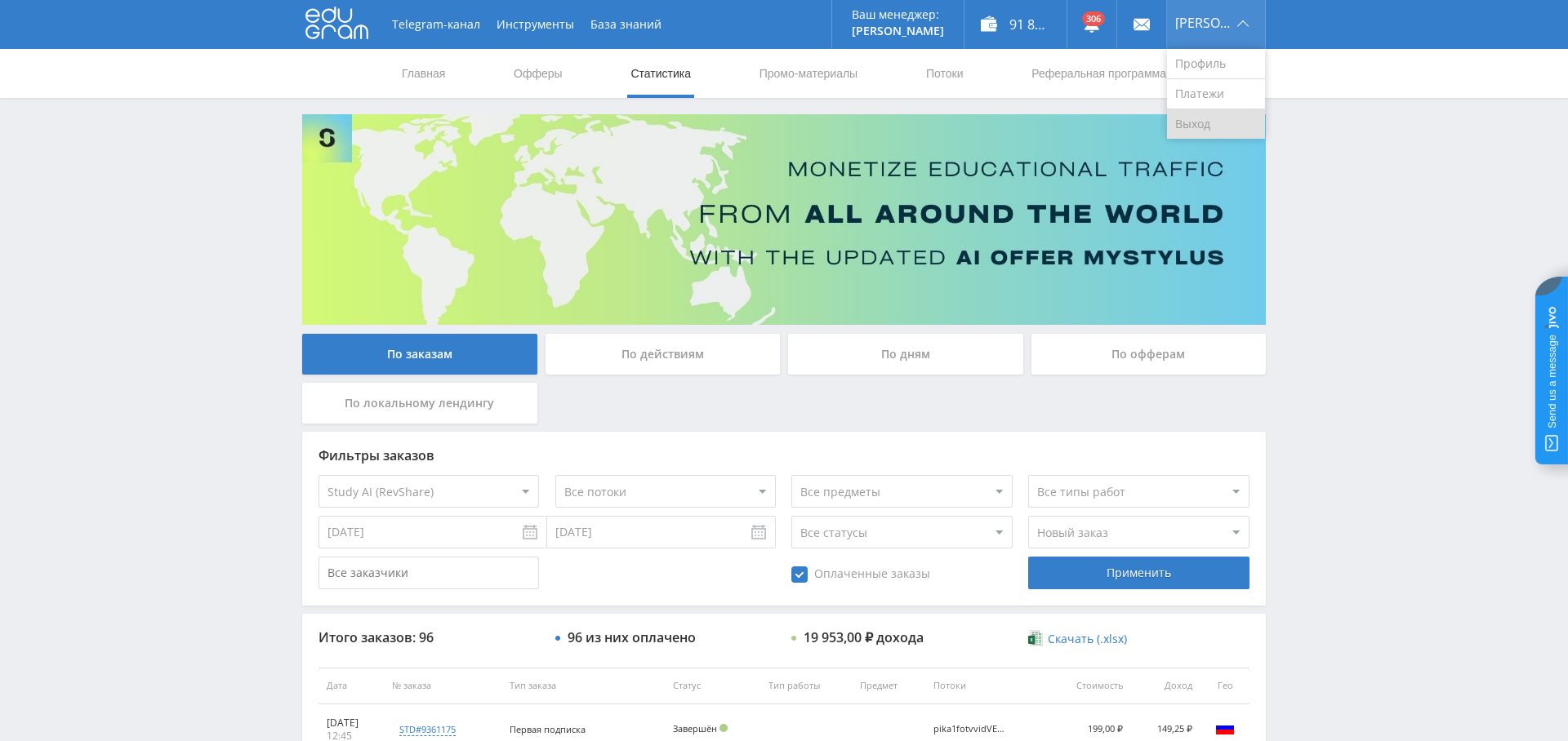
click at [1231, 133] on link "Выход" at bounding box center [1216, 124] width 98 height 29
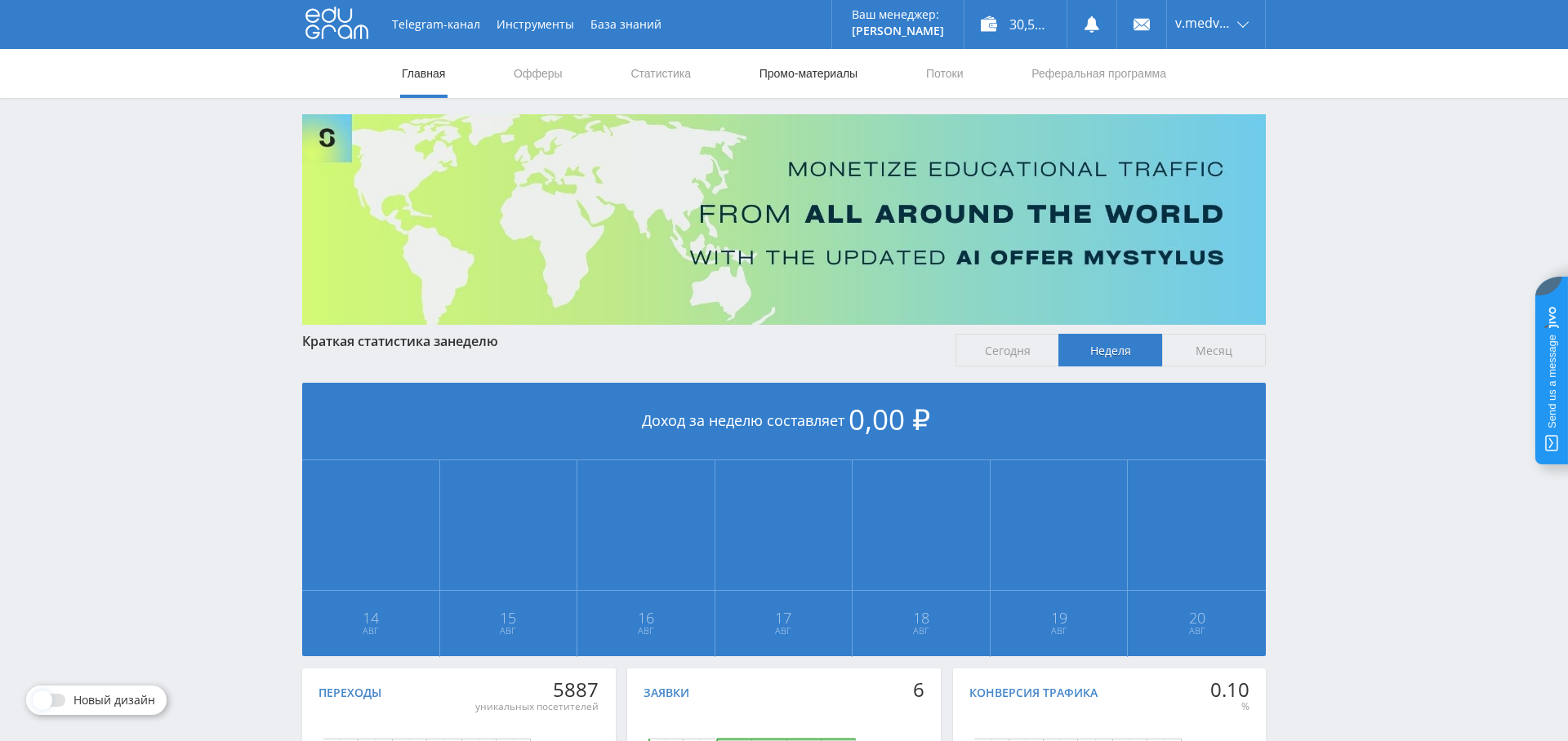
click at [804, 74] on link "Промо-материалы" at bounding box center [808, 74] width 101 height 49
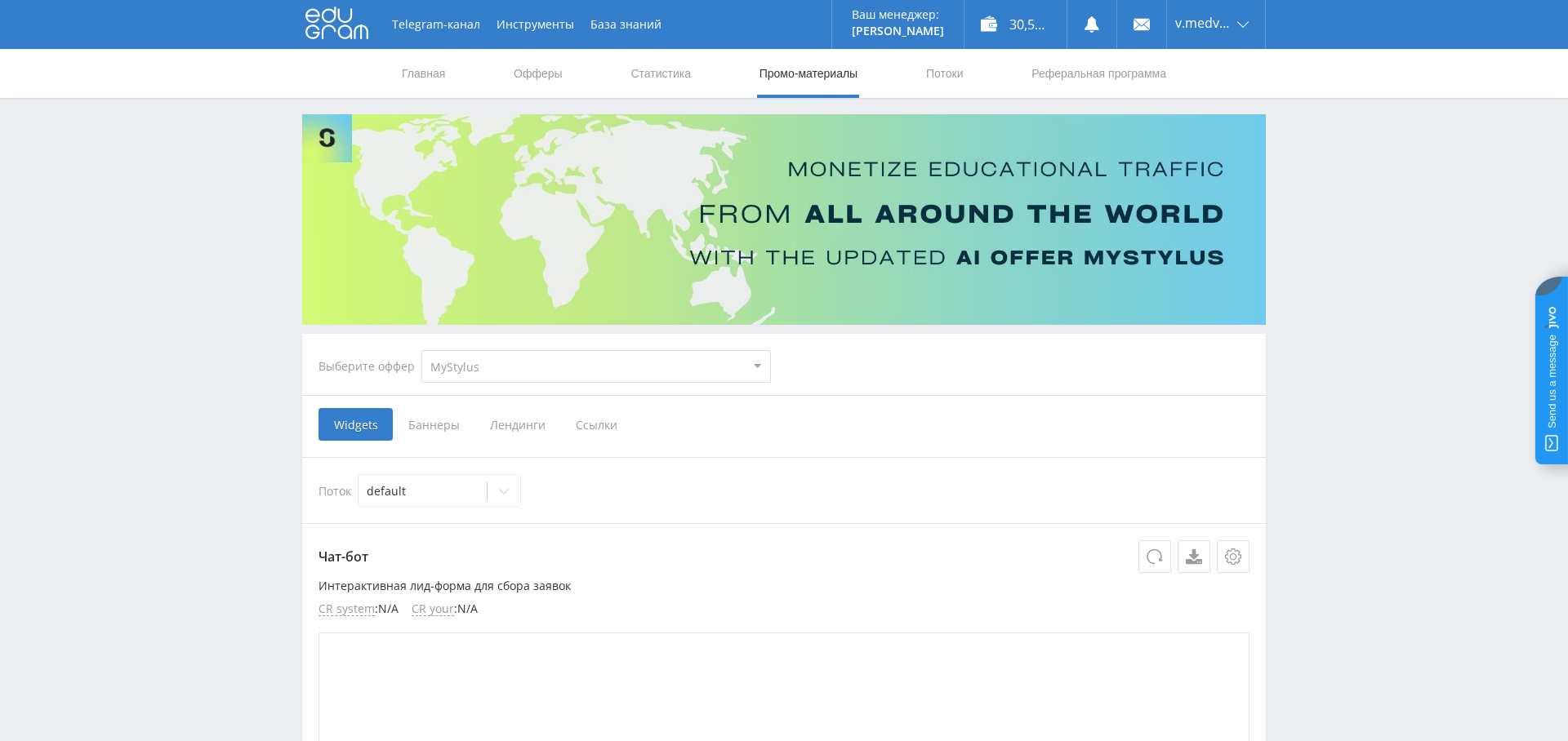
click at [537, 362] on select "MyStylus MyStylus - Revshare Кампус AI Studybay Автор24 Studybay Brazil Автор24…" at bounding box center [596, 366] width 350 height 32
select select "376"
click at [421, 350] on select "MyStylus MyStylus - Revshare Кампус AI Studybay Автор24 Studybay Brazil Автор24…" at bounding box center [596, 366] width 350 height 32
select select "376"
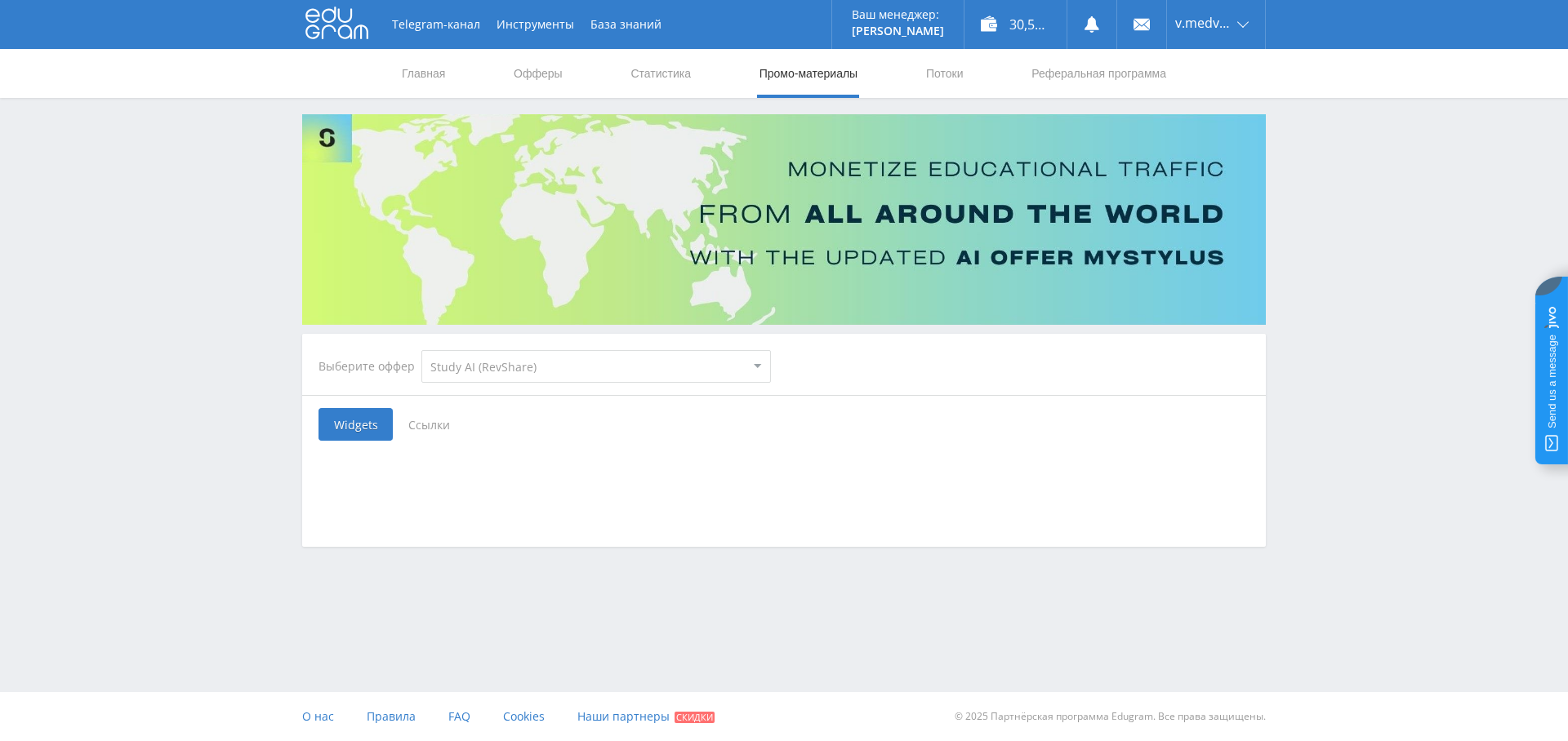
click at [420, 428] on span "Ссылки" at bounding box center [429, 424] width 73 height 32
click at [0, 0] on input "Ссылки" at bounding box center [0, 0] width 0 height 0
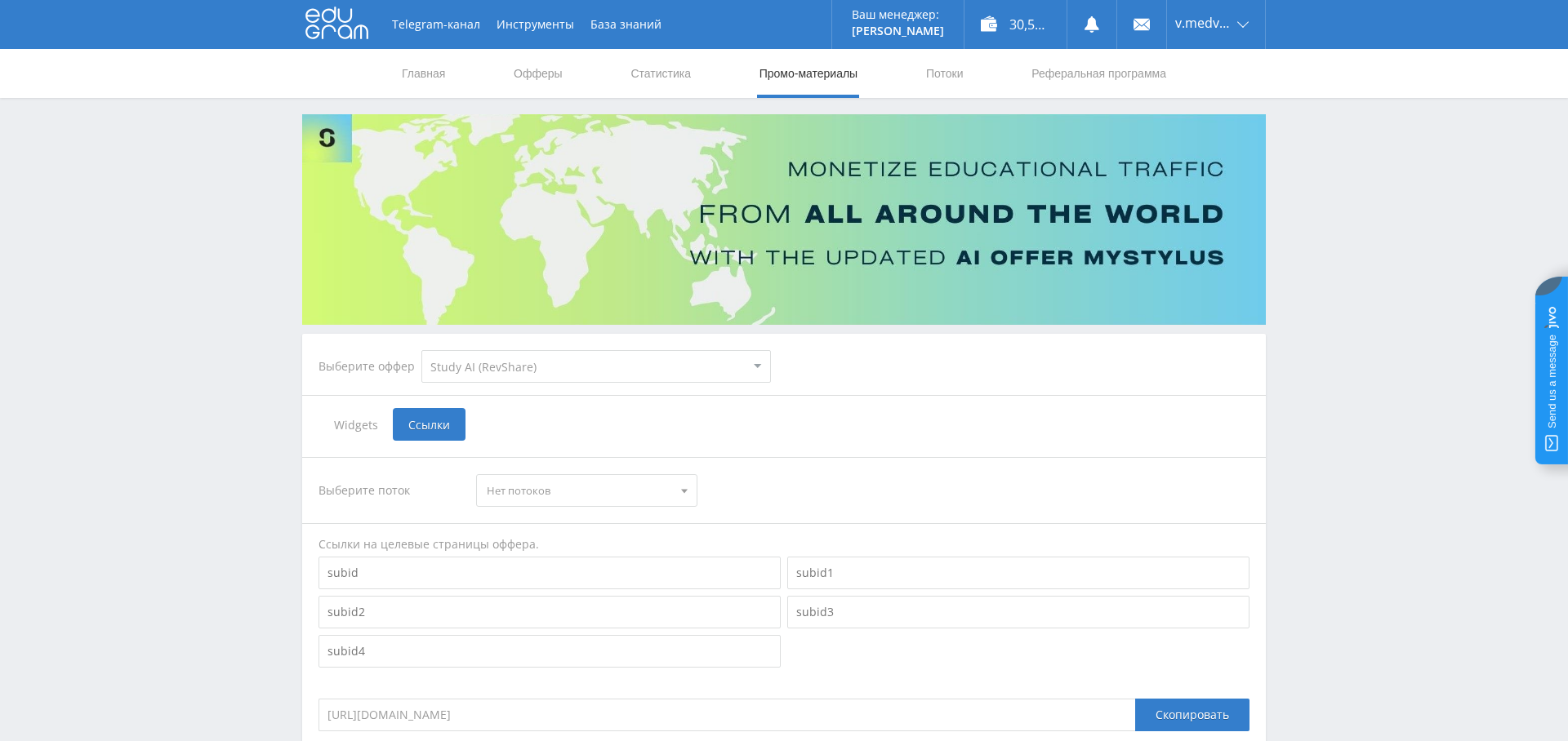
click at [625, 497] on span "Нет потоков" at bounding box center [579, 491] width 185 height 31
click at [936, 80] on link "Потоки" at bounding box center [945, 74] width 41 height 49
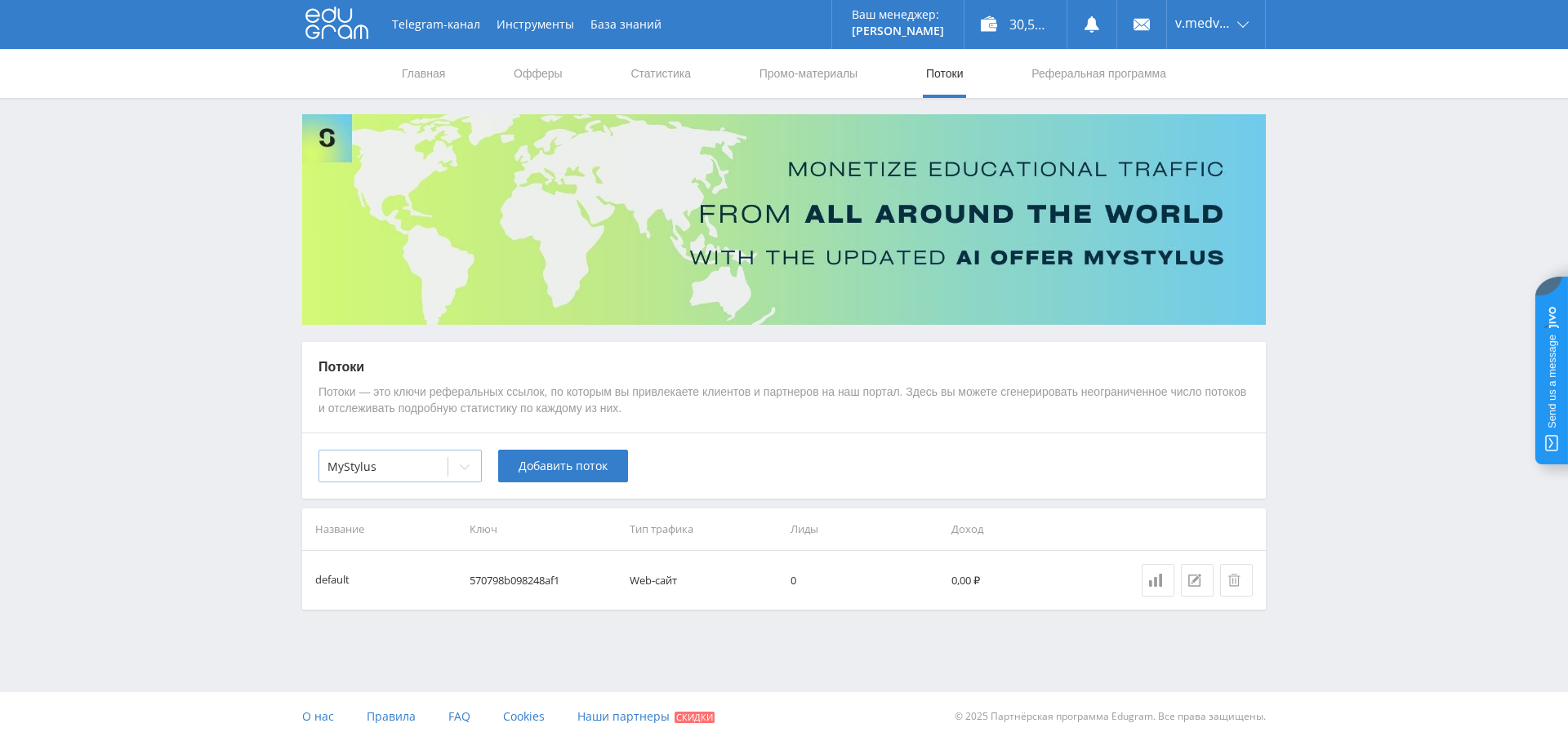
click at [406, 455] on div "MyStylus" at bounding box center [383, 466] width 129 height 23
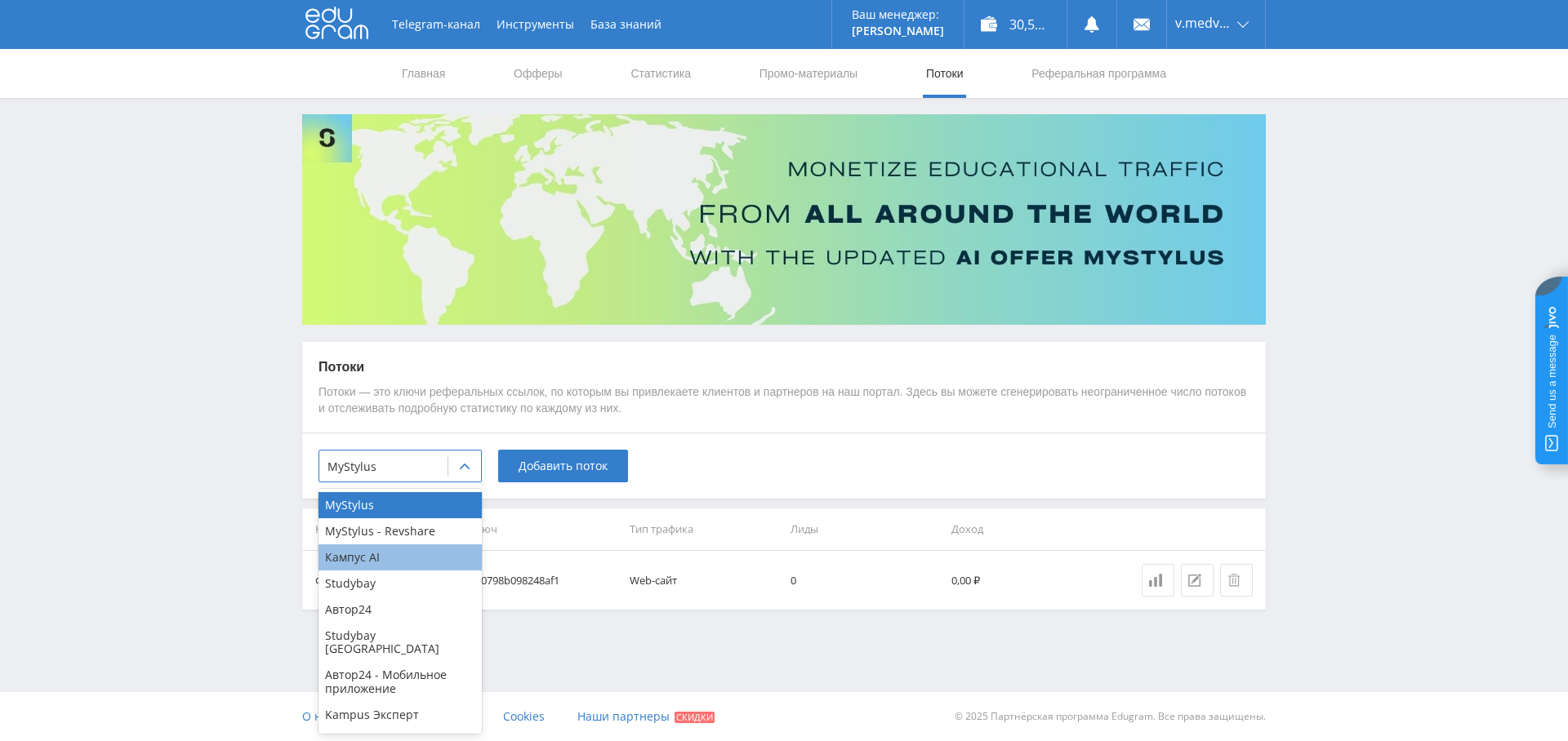
scroll to position [10, 0]
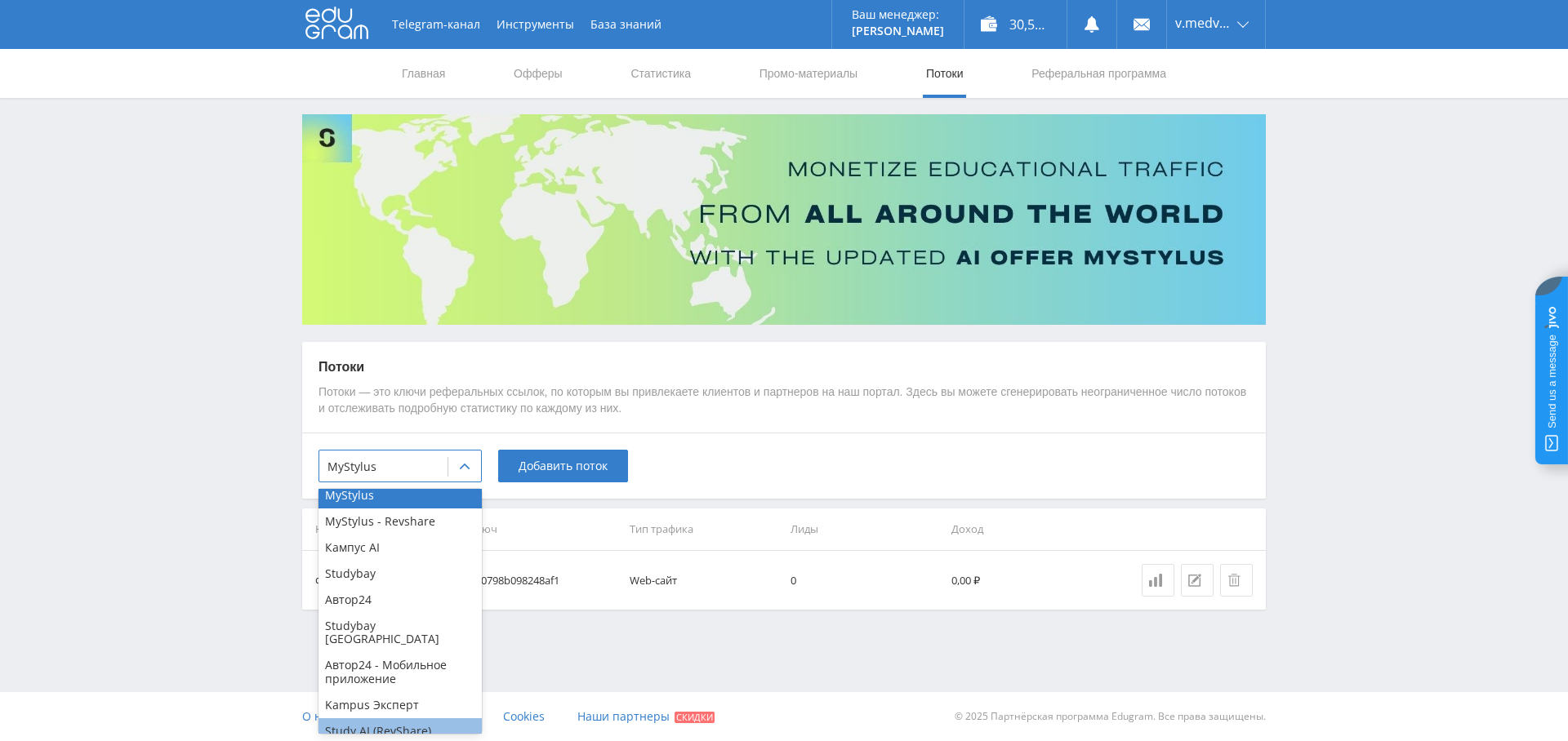
click at [395, 718] on div "Study AI (RevShare)" at bounding box center [400, 731] width 163 height 26
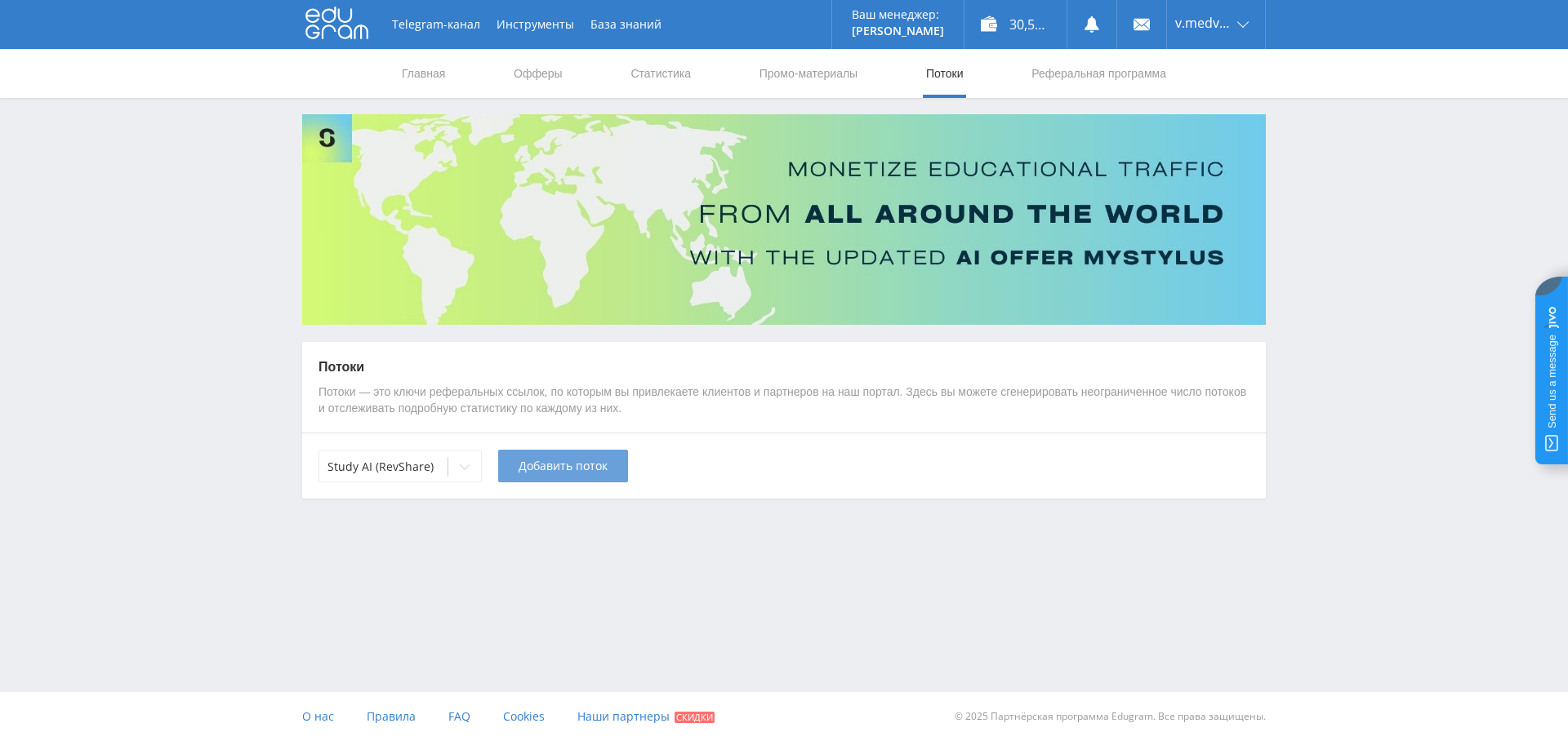
click at [568, 456] on button "Добавить поток" at bounding box center [563, 465] width 130 height 32
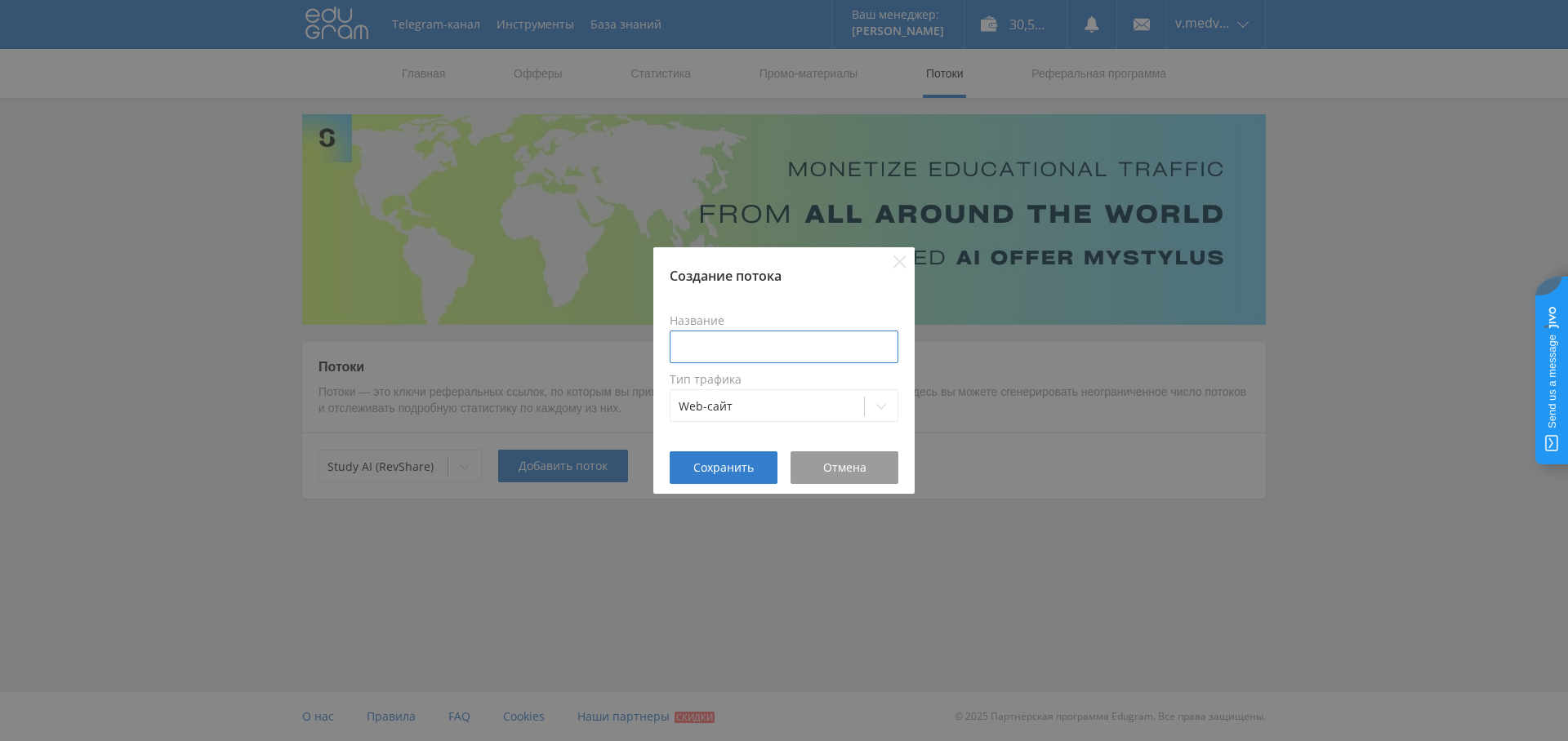
click at [725, 347] on input at bounding box center [784, 346] width 229 height 32
type input "Справочник"
click at [731, 463] on span "Сохранить" at bounding box center [724, 467] width 61 height 13
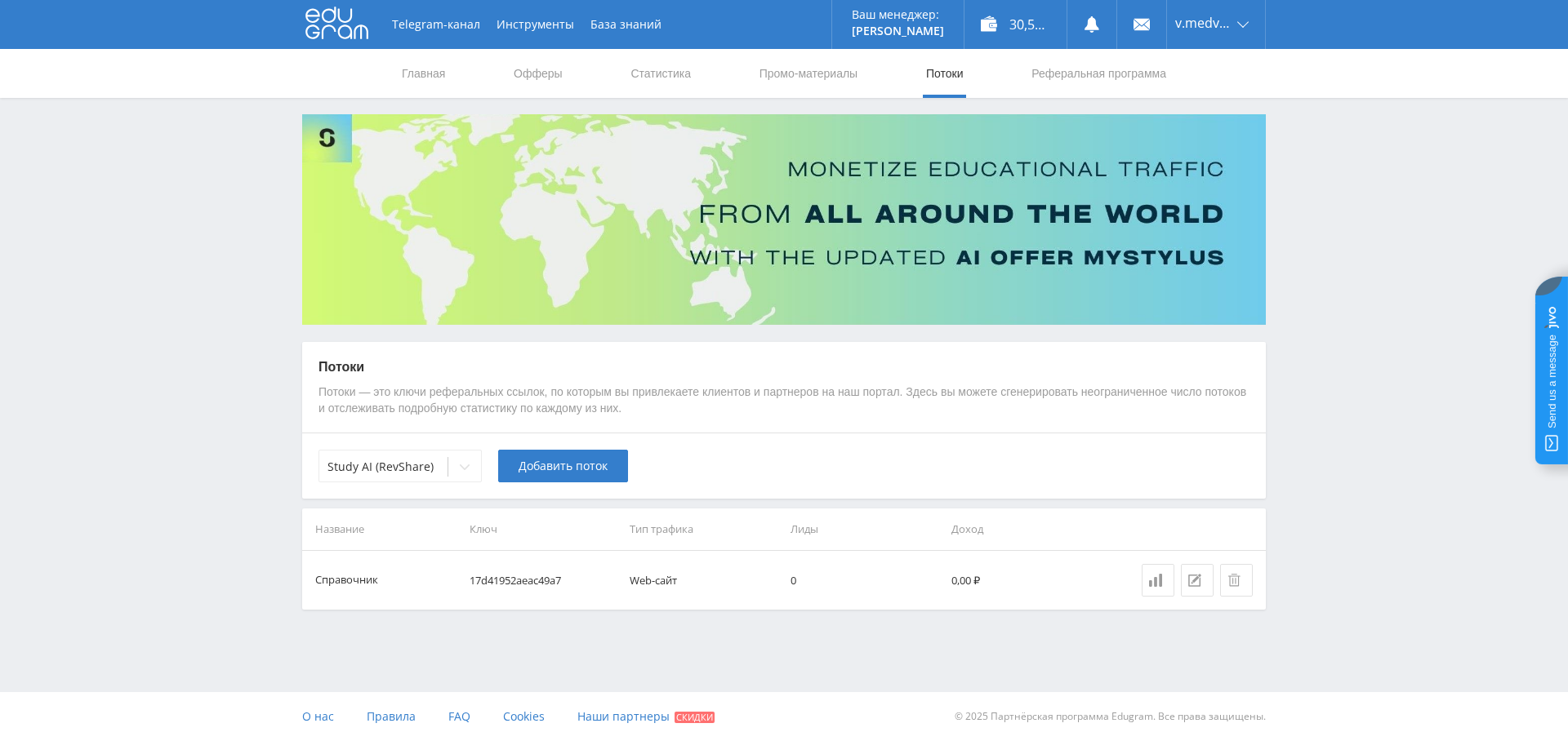
click at [536, 581] on td "17d41952aeac49a7" at bounding box center [544, 580] width 161 height 59
click at [808, 57] on link "Промо-материалы" at bounding box center [808, 74] width 101 height 49
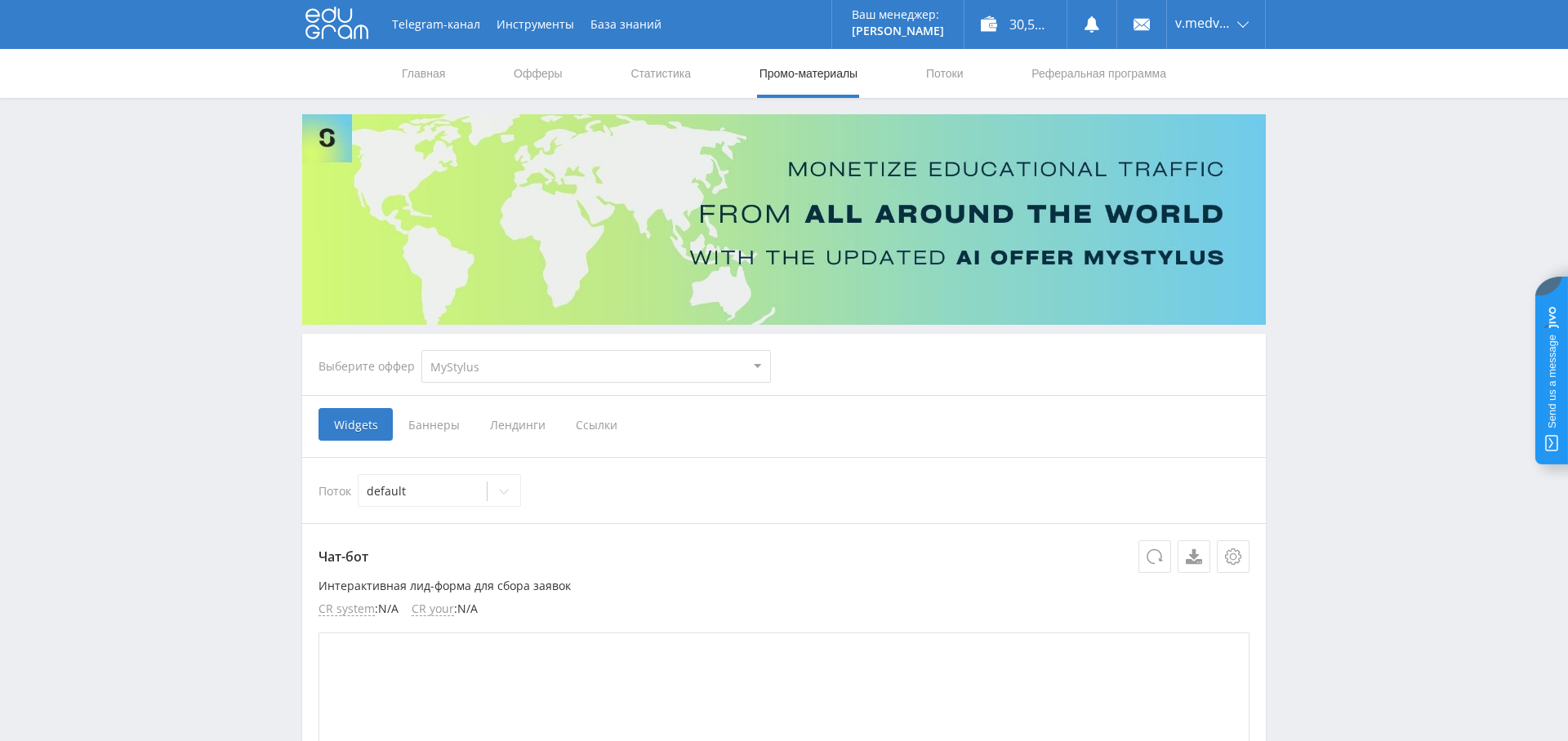
click at [568, 358] on select "MyStylus MyStylus - Revshare Кампус AI Studybay Автор24 Studybay Brazil Автор24…" at bounding box center [596, 366] width 350 height 32
select select "376"
click at [421, 350] on select "MyStylus MyStylus - Revshare Кампус AI Studybay Автор24 Studybay Brazil Автор24…" at bounding box center [596, 366] width 350 height 32
select select "376"
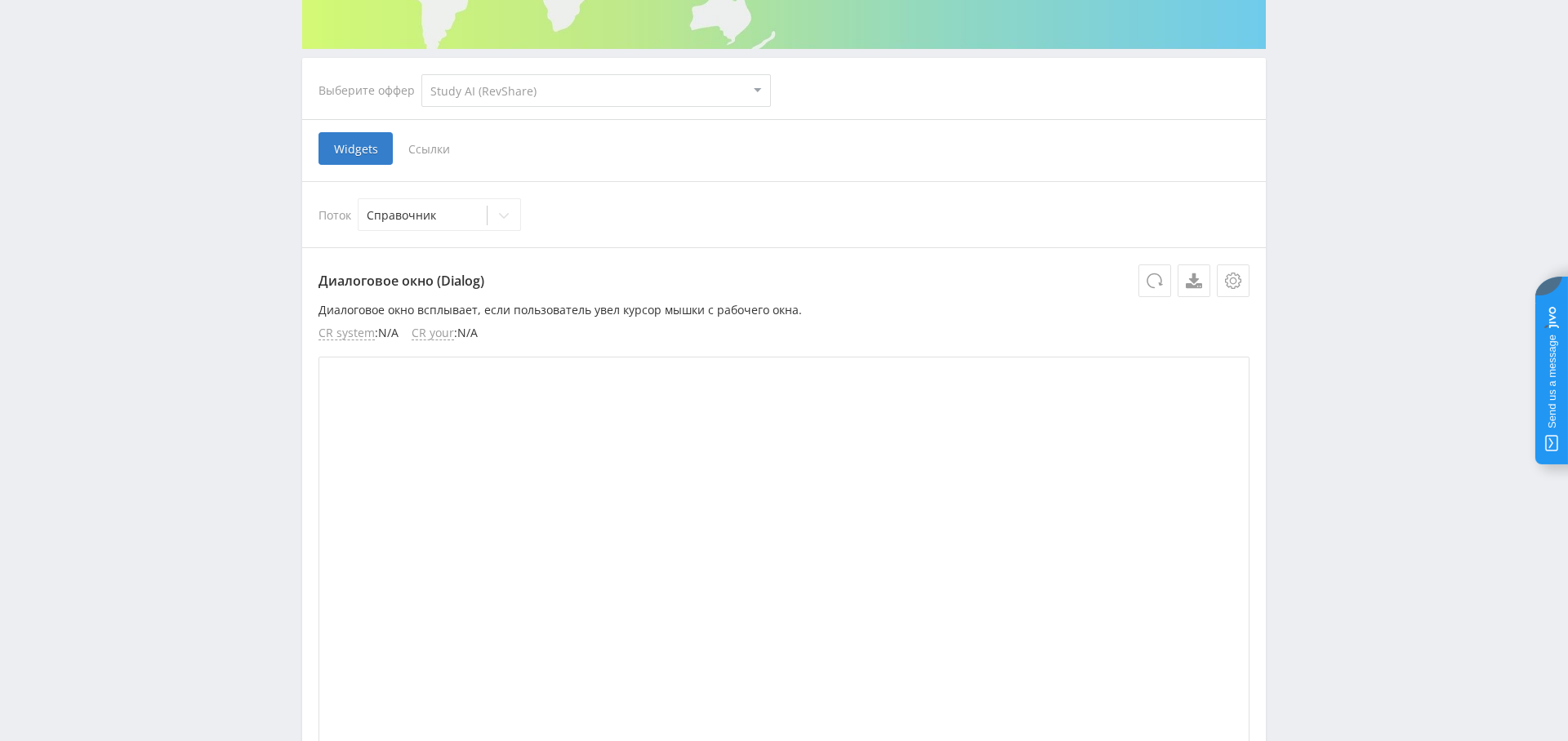
scroll to position [376, 0]
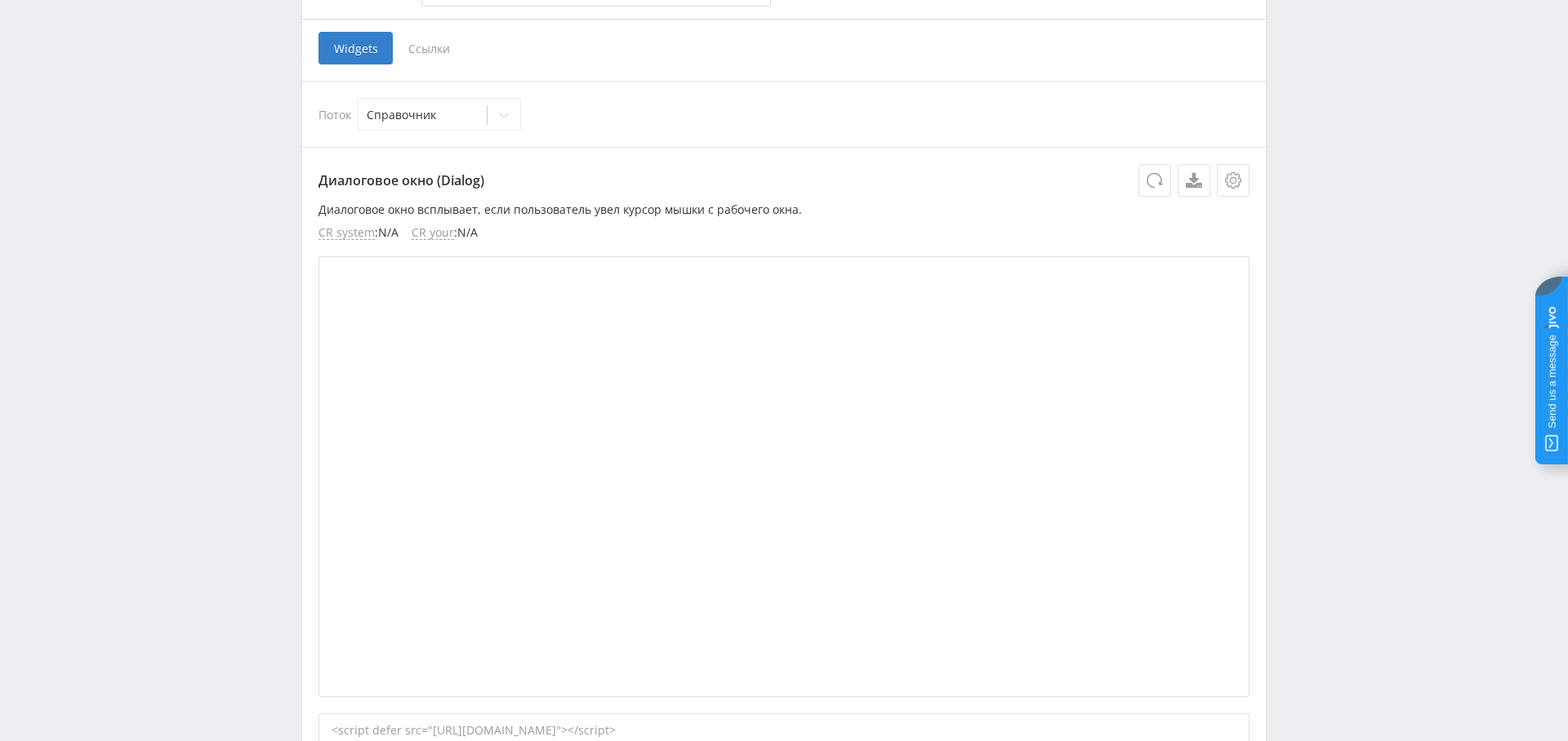
click at [439, 50] on span "Ссылки" at bounding box center [429, 47] width 73 height 32
click at [0, 0] on input "Ссылки" at bounding box center [0, 0] width 0 height 0
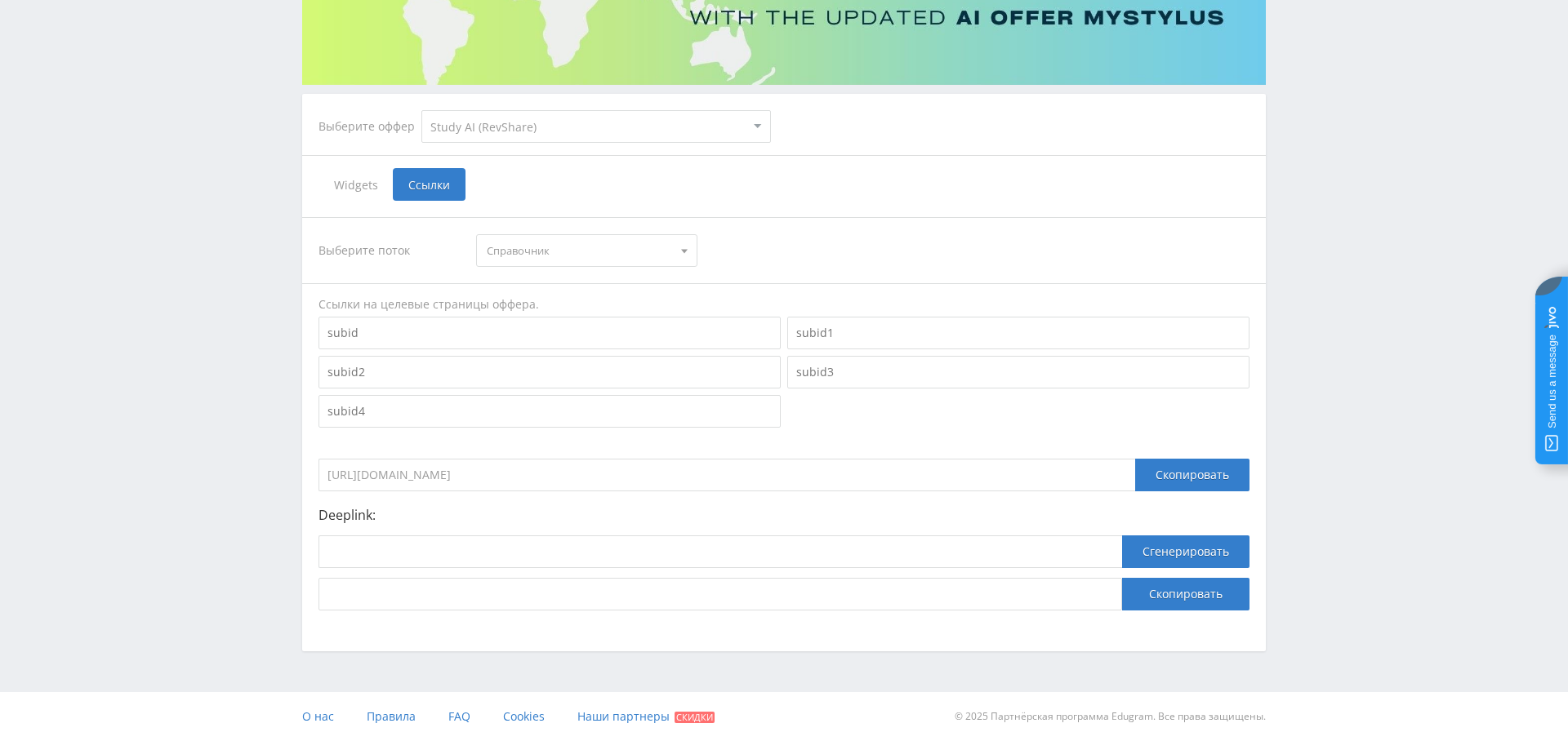
scroll to position [238, 0]
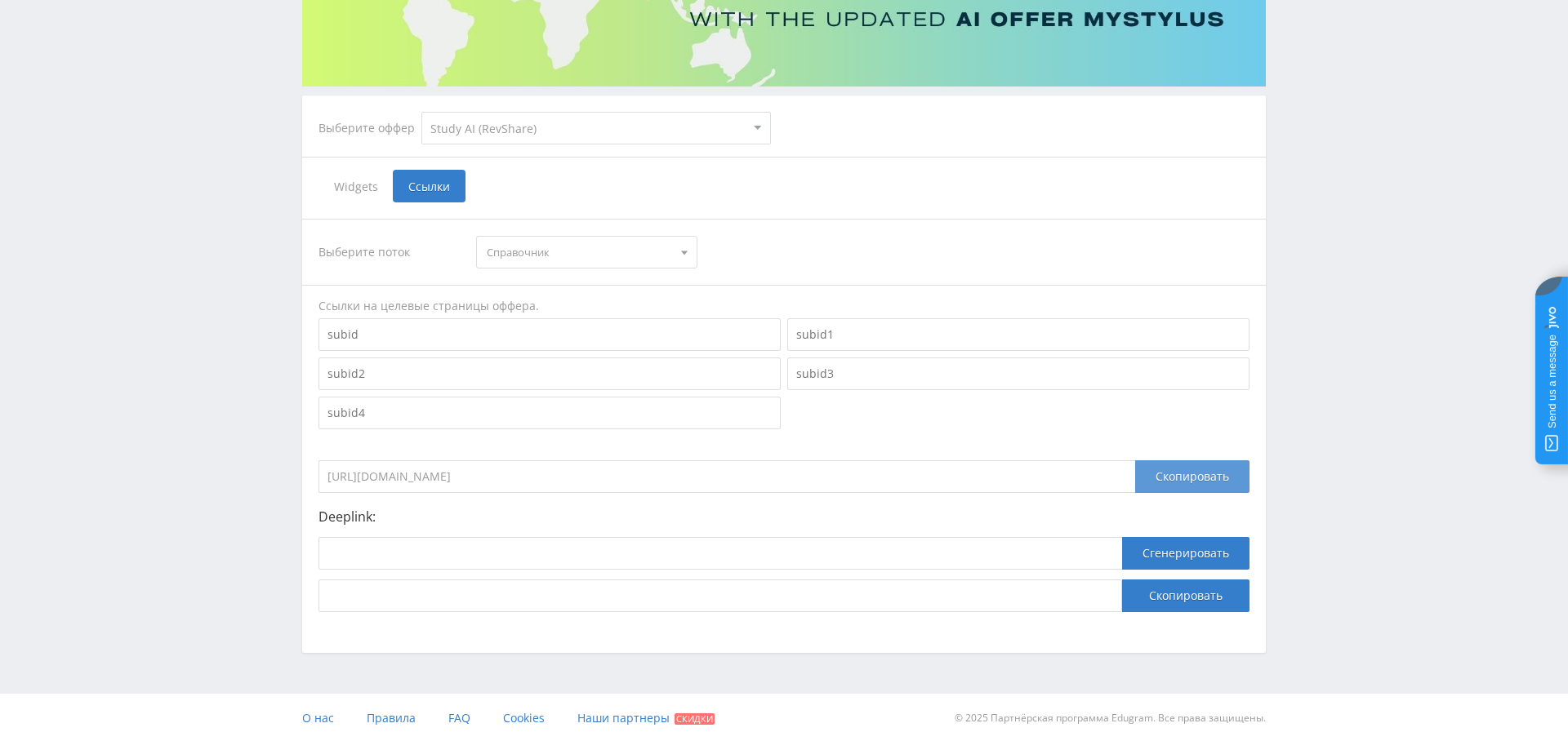
click at [1165, 477] on div "Скопировать" at bounding box center [1192, 476] width 114 height 32
click at [444, 569] on div at bounding box center [720, 557] width 803 height 42
click at [444, 562] on input at bounding box center [720, 553] width 803 height 32
paste input "https://study24.ai/chat/gemini_pro_plus_bot"
type input "https://study24.ai/chat/gemini_pro_plus_bot"
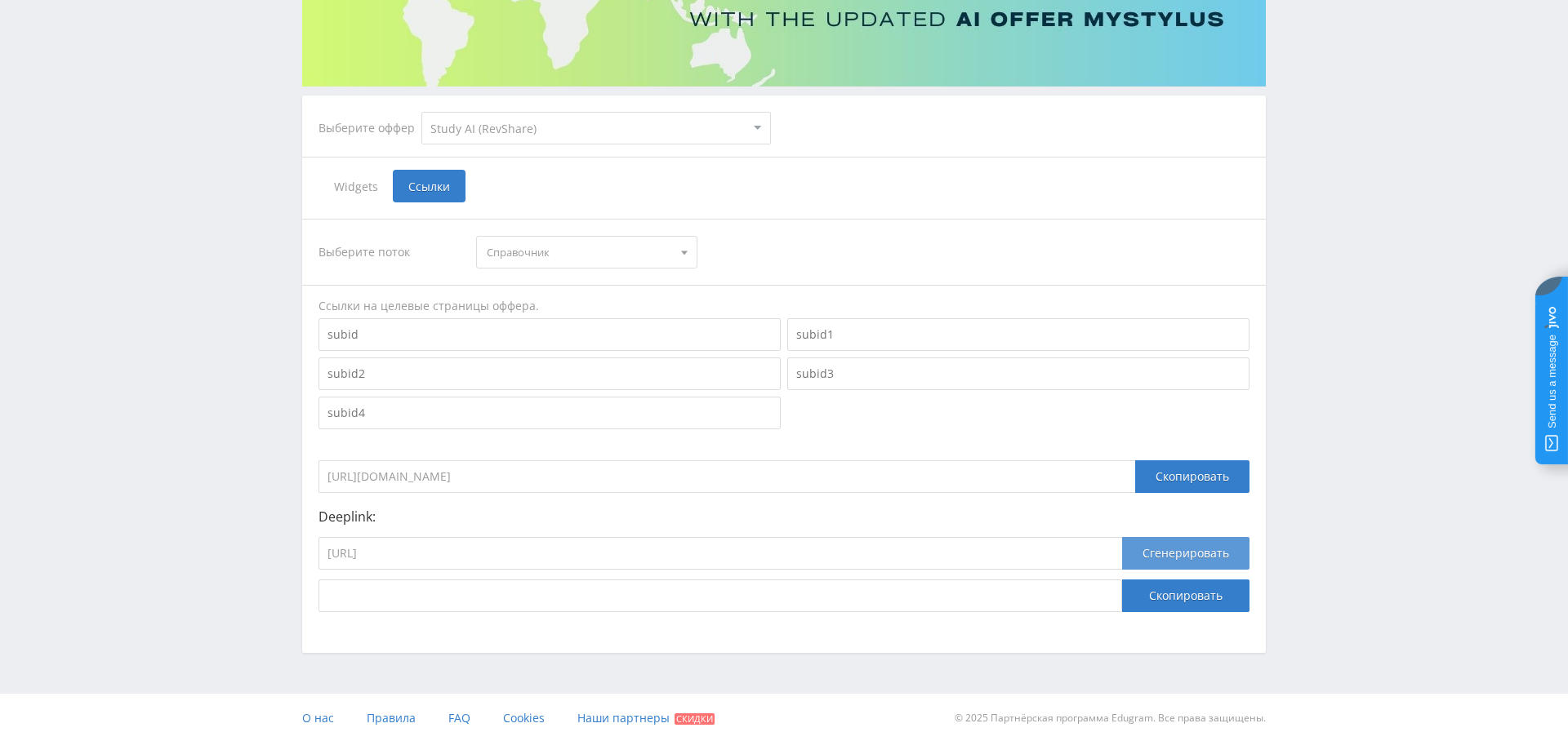
click at [1146, 548] on button "Сгенерировать" at bounding box center [1186, 553] width 128 height 32
click at [1196, 600] on button "Скопировать" at bounding box center [1186, 595] width 128 height 32
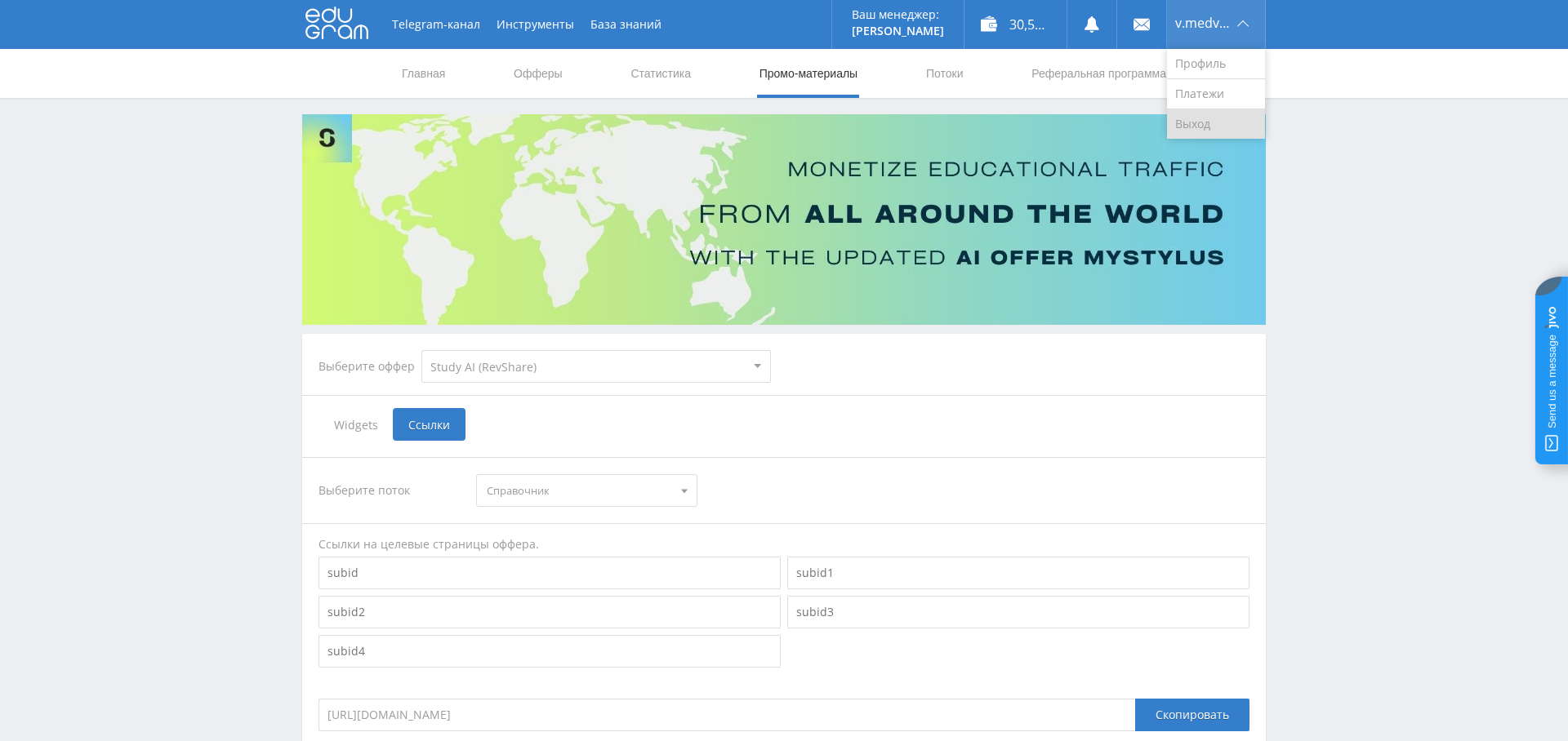
click at [1222, 114] on link "Выход" at bounding box center [1216, 124] width 98 height 29
